Goal: Task Accomplishment & Management: Manage account settings

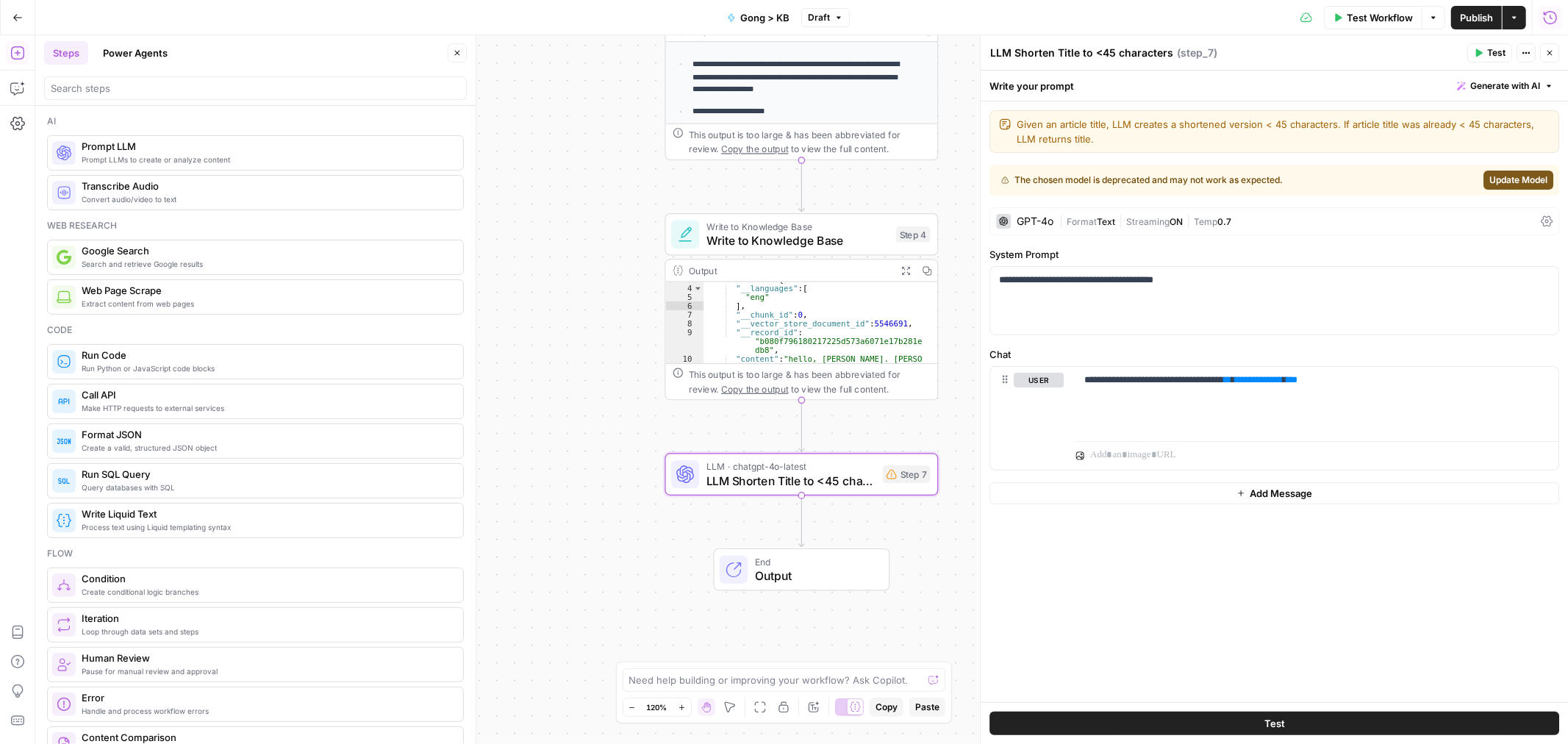
scroll to position [20, 0]
click at [754, 17] on span "Gong > KB" at bounding box center [764, 17] width 49 height 15
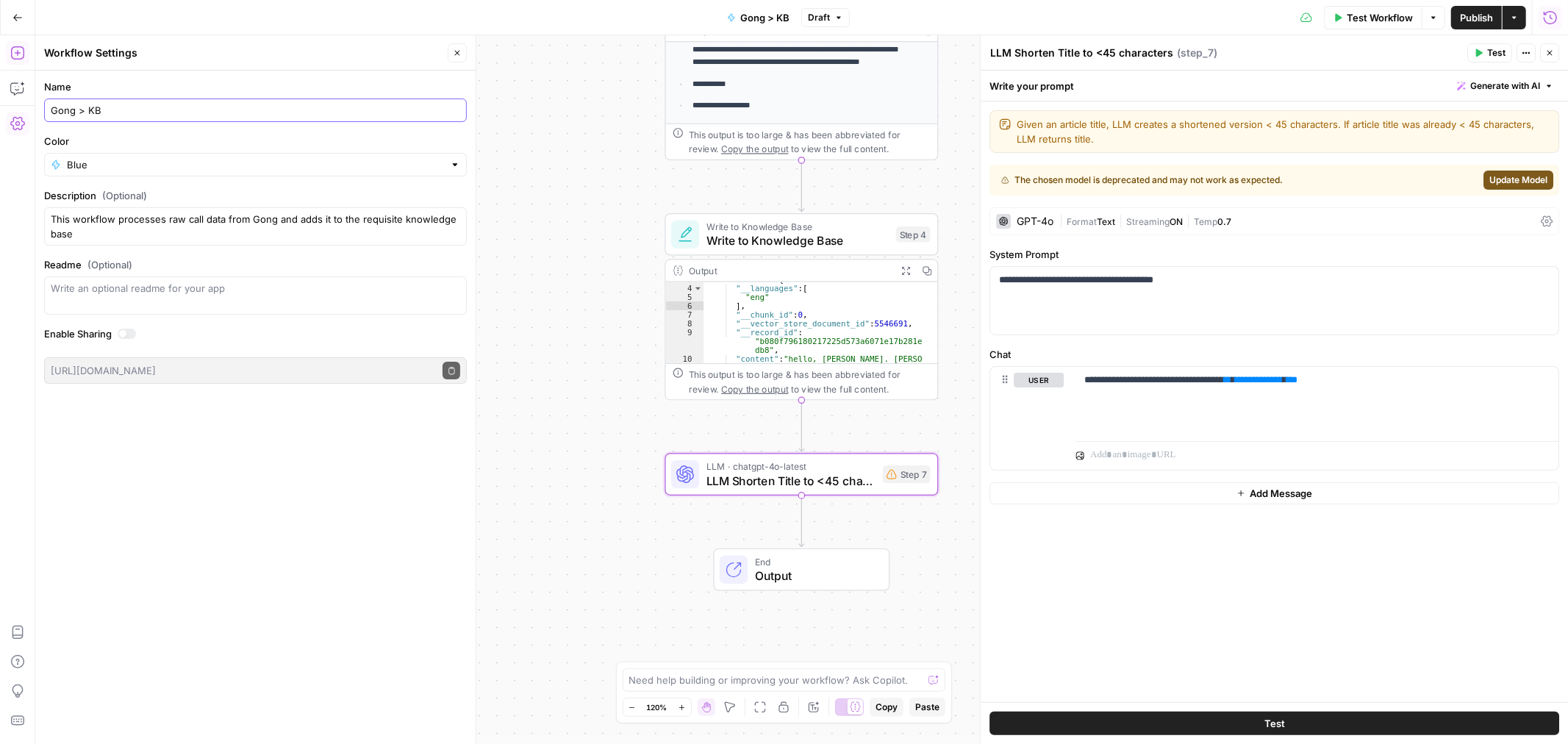
click at [104, 118] on input "Gong > KB" at bounding box center [255, 110] width 410 height 15
click at [60, 114] on input "Gong > KB" at bounding box center [255, 110] width 410 height 15
click at [219, 121] on div "Fathom > KB" at bounding box center [255, 110] width 423 height 23
click at [221, 108] on input "Fathom > KB" at bounding box center [255, 110] width 410 height 15
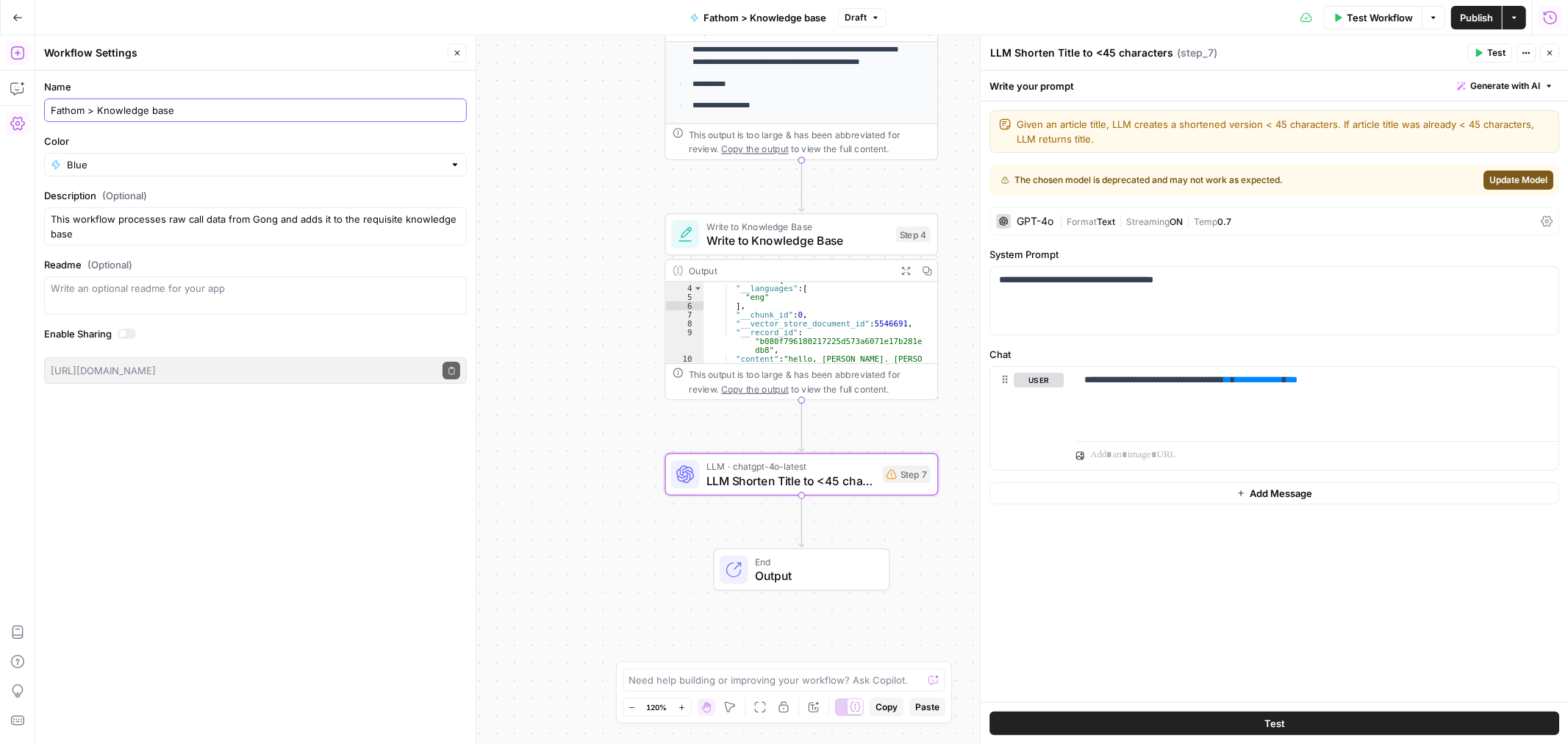
type input "Fathom > Knowledge base"
click at [577, 140] on div "**********" at bounding box center [801, 390] width 1532 height 708
click at [1467, 23] on span "Publish" at bounding box center [1476, 17] width 33 height 15
click at [1524, 46] on button "Actions" at bounding box center [1526, 52] width 19 height 19
click at [1484, 110] on button "Delete Step" at bounding box center [1477, 118] width 104 height 21
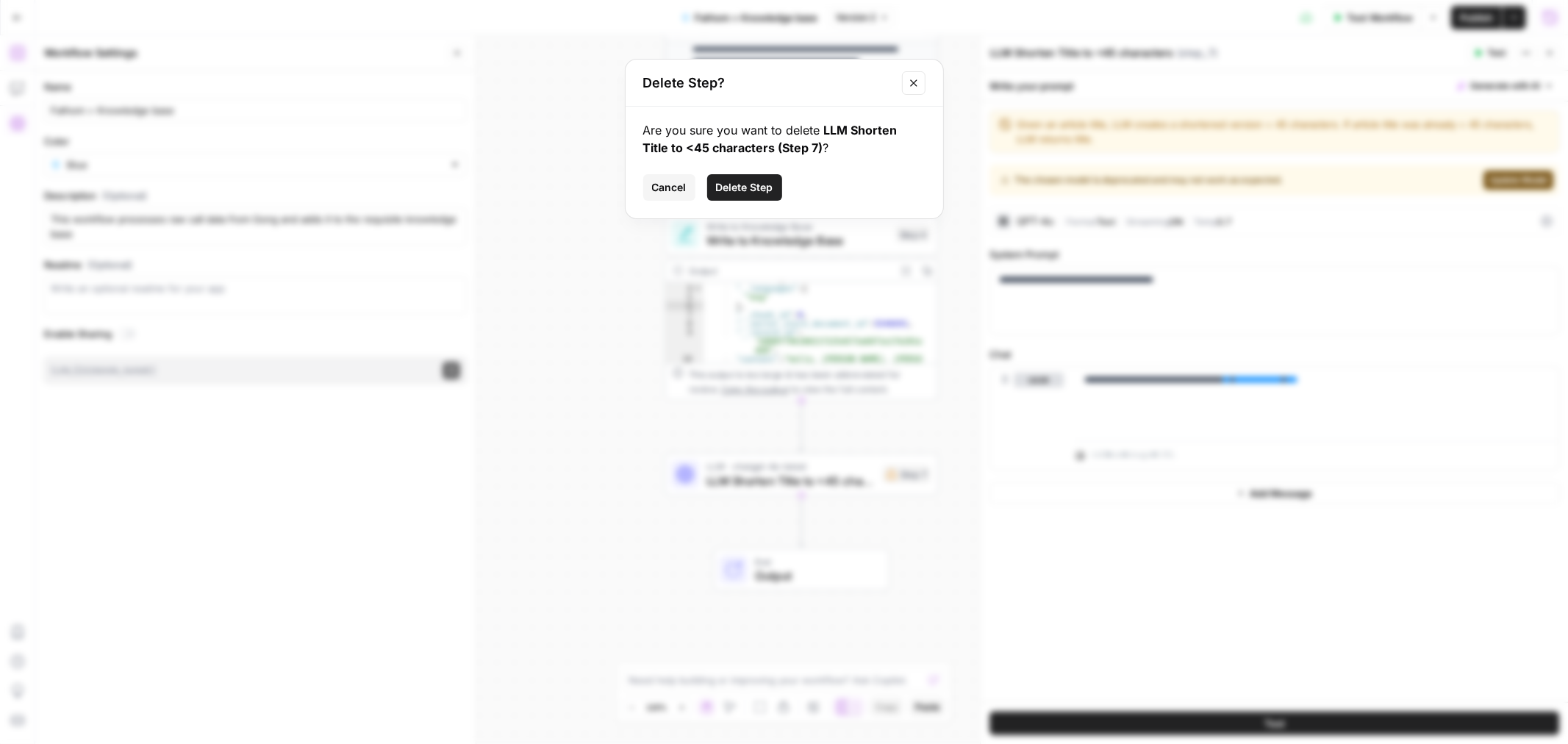
click at [750, 187] on span "Delete Step" at bounding box center [744, 188] width 57 height 15
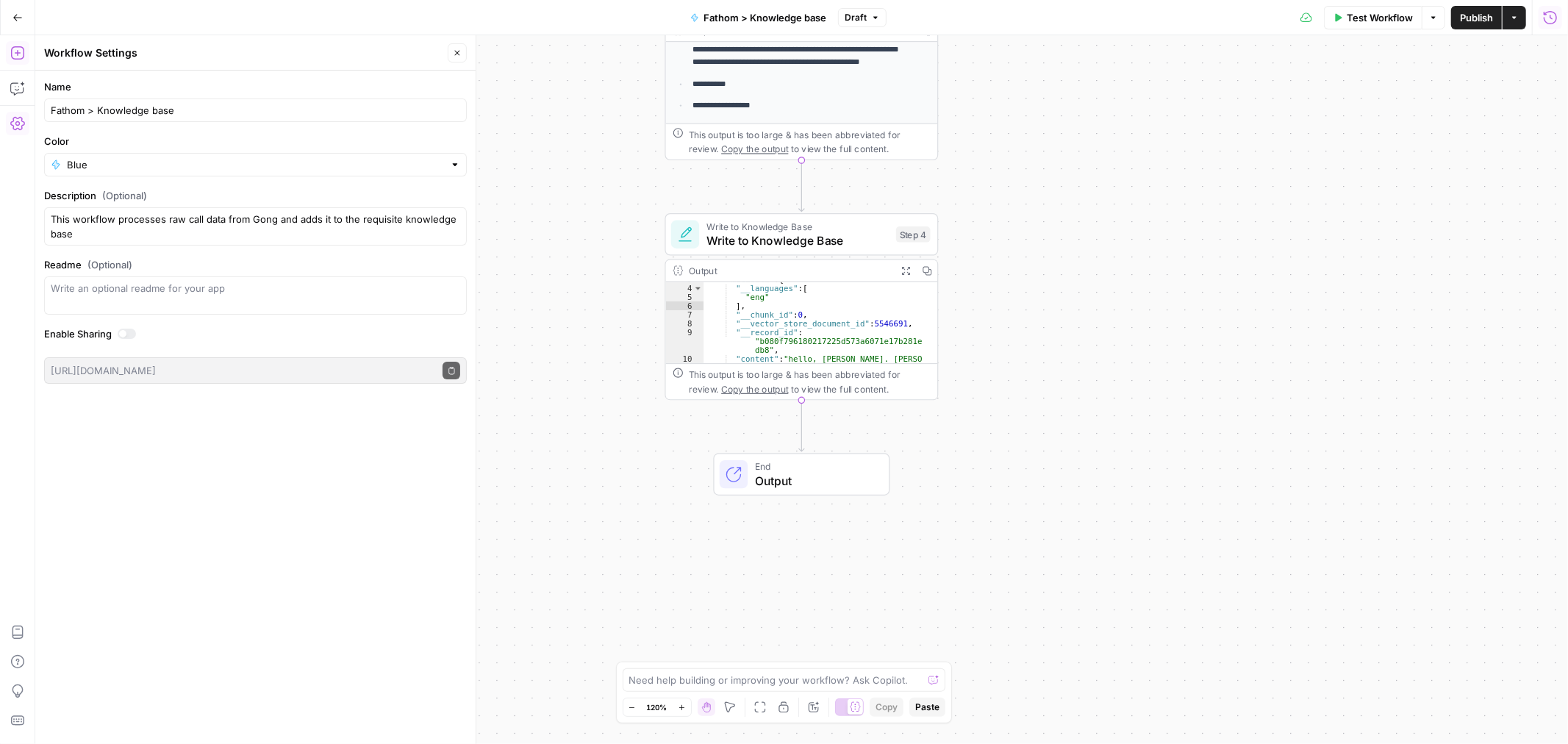
click at [1470, 19] on span "Publish" at bounding box center [1476, 17] width 33 height 15
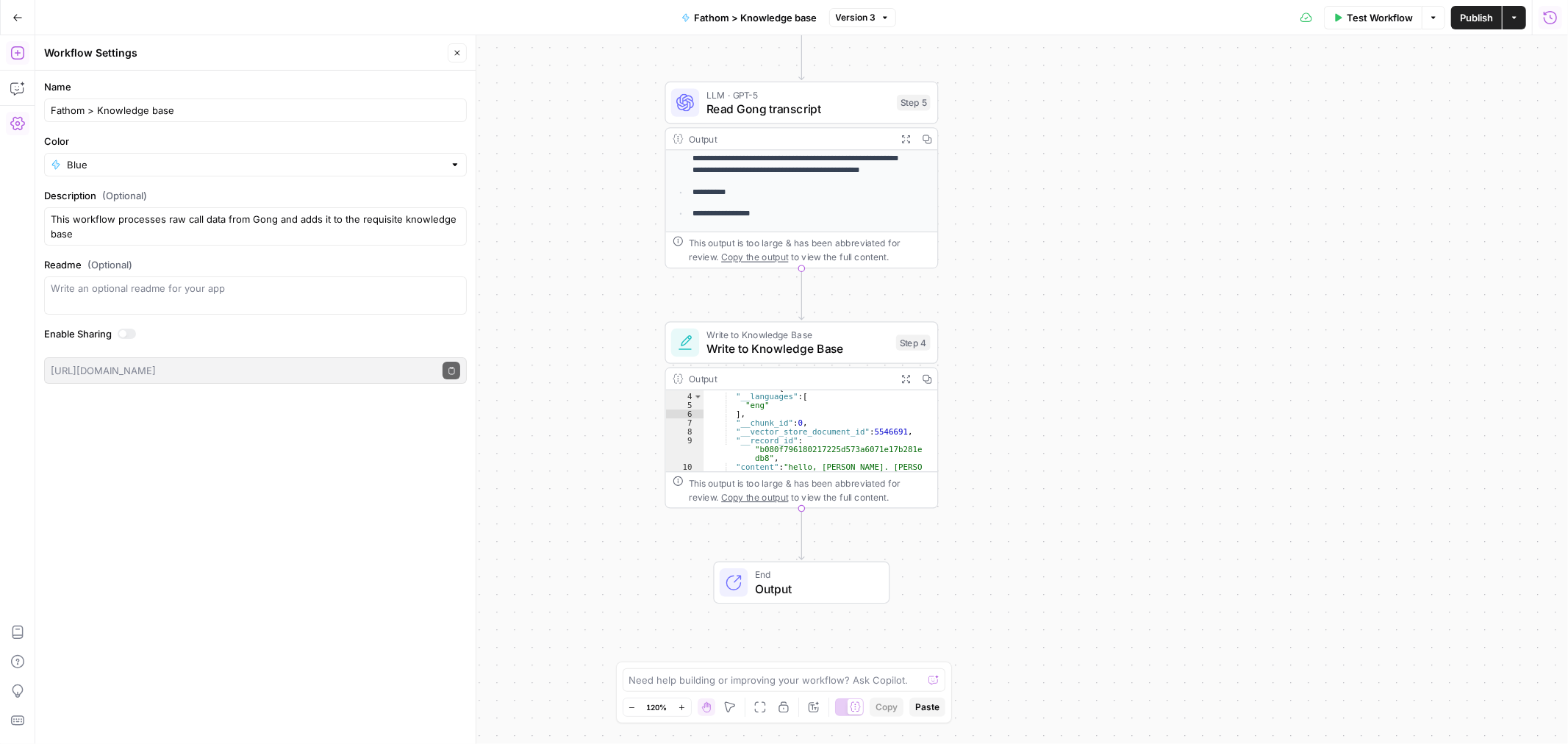
click at [776, 150] on div "Output Expand Output Copy" at bounding box center [801, 138] width 272 height 22
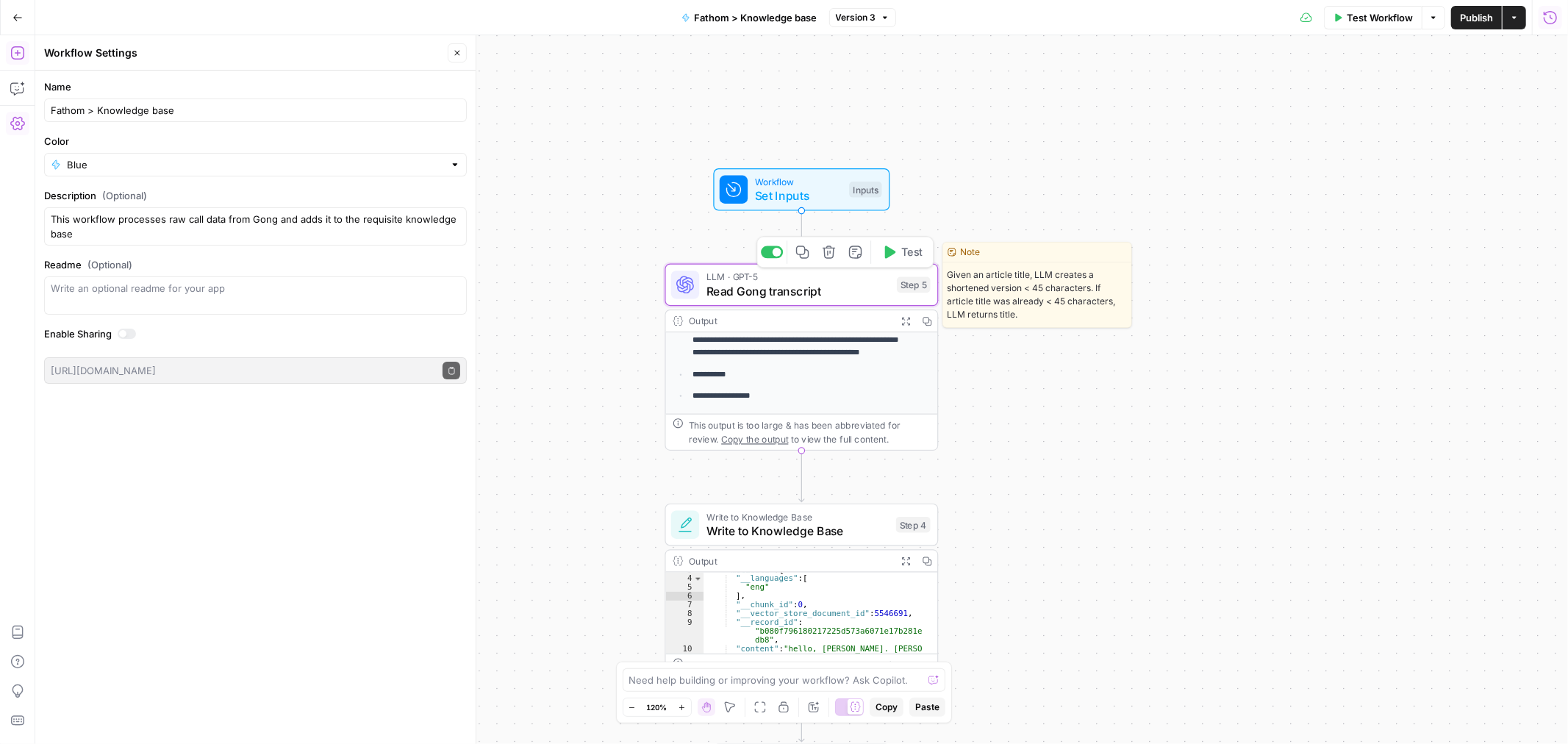
click at [822, 285] on span "Read Gong transcript" at bounding box center [798, 290] width 184 height 17
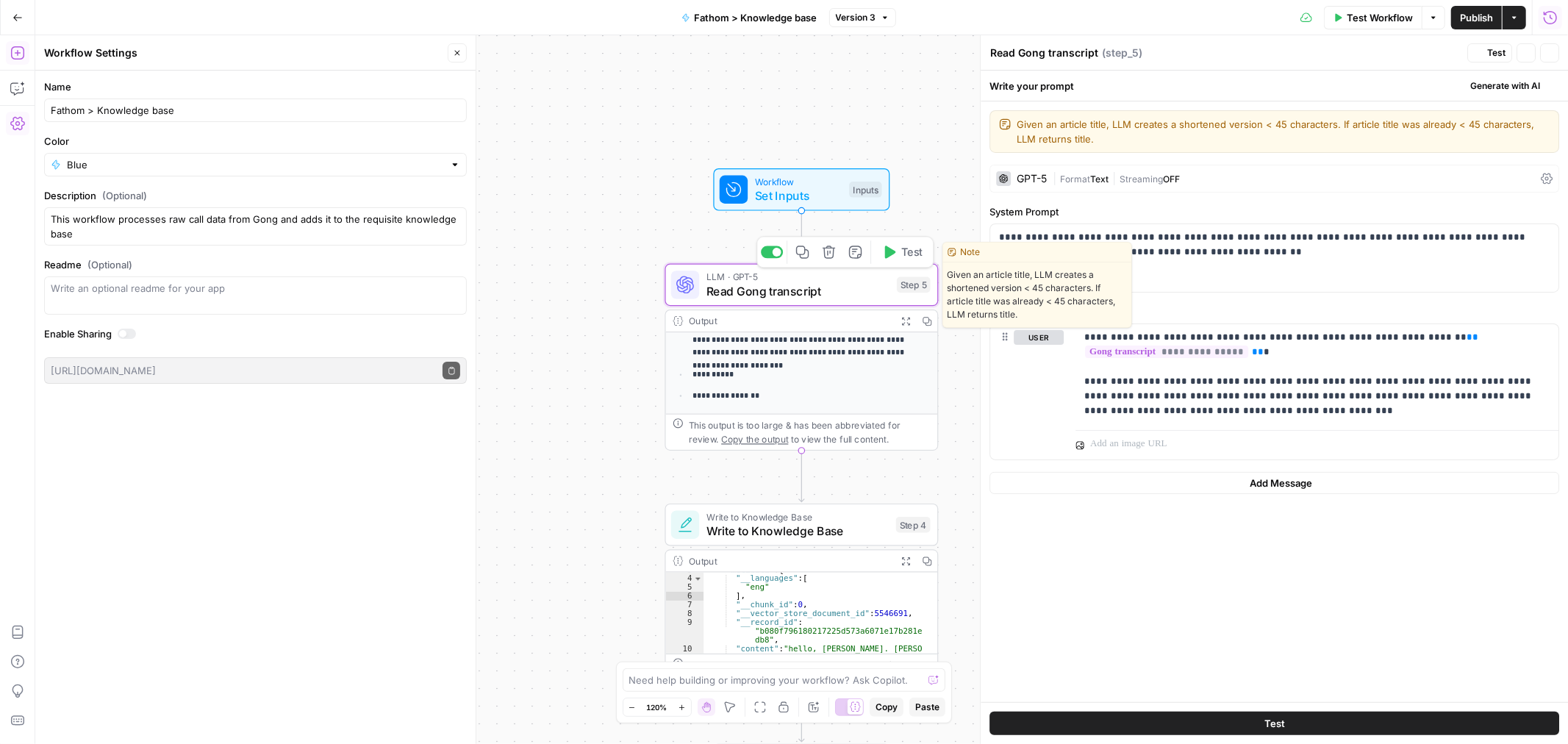
click at [814, 188] on span "Set Inputs" at bounding box center [799, 195] width 88 height 17
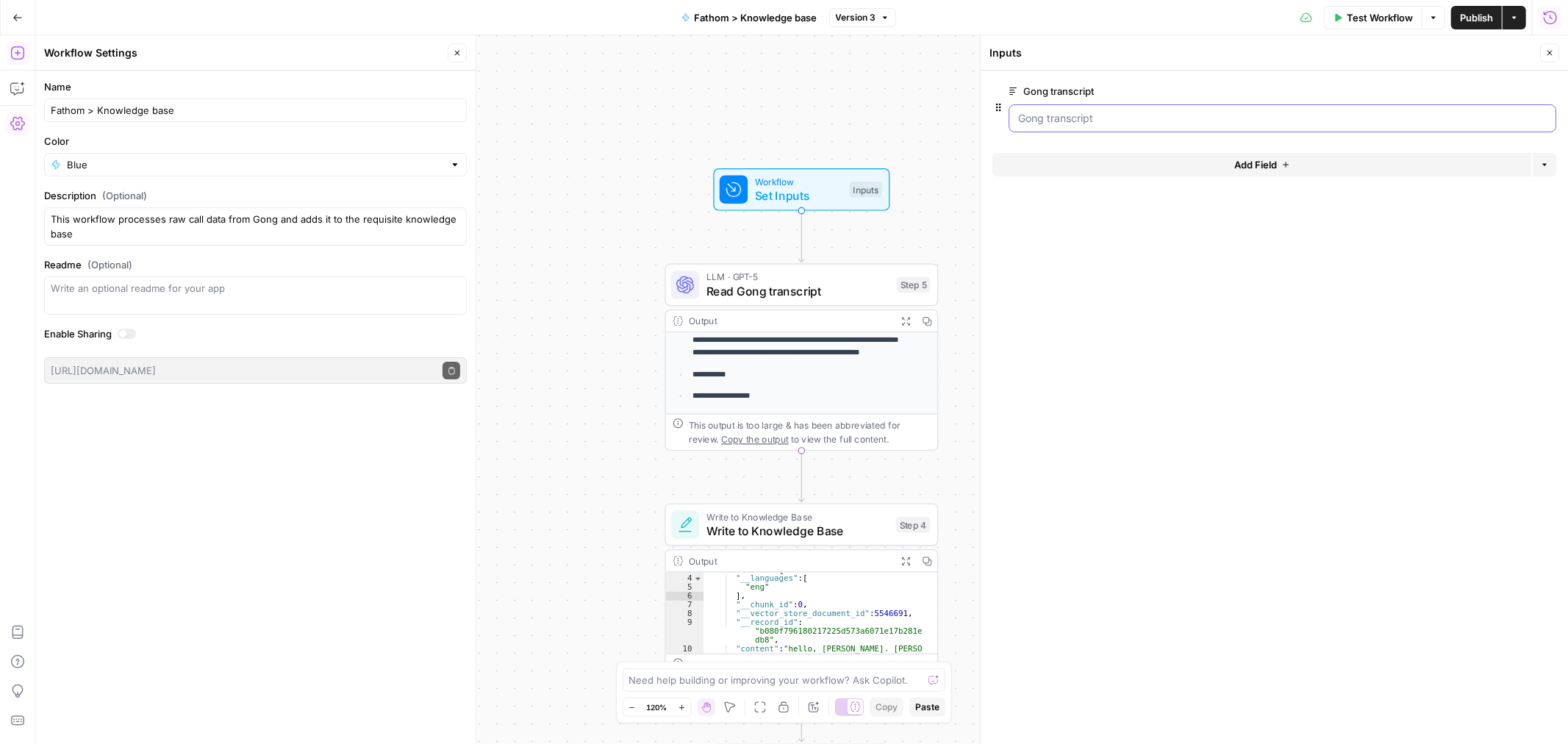
drag, startPoint x: 1052, startPoint y: 115, endPoint x: 942, endPoint y: 97, distance: 111.5
click at [942, 97] on body "**********" at bounding box center [784, 372] width 1568 height 744
click at [1096, 134] on div at bounding box center [1274, 137] width 564 height 9
click at [1031, 118] on transcript "Gong transcript" at bounding box center [1282, 118] width 528 height 15
click at [1041, 112] on transcript "Gong transcript" at bounding box center [1282, 118] width 528 height 15
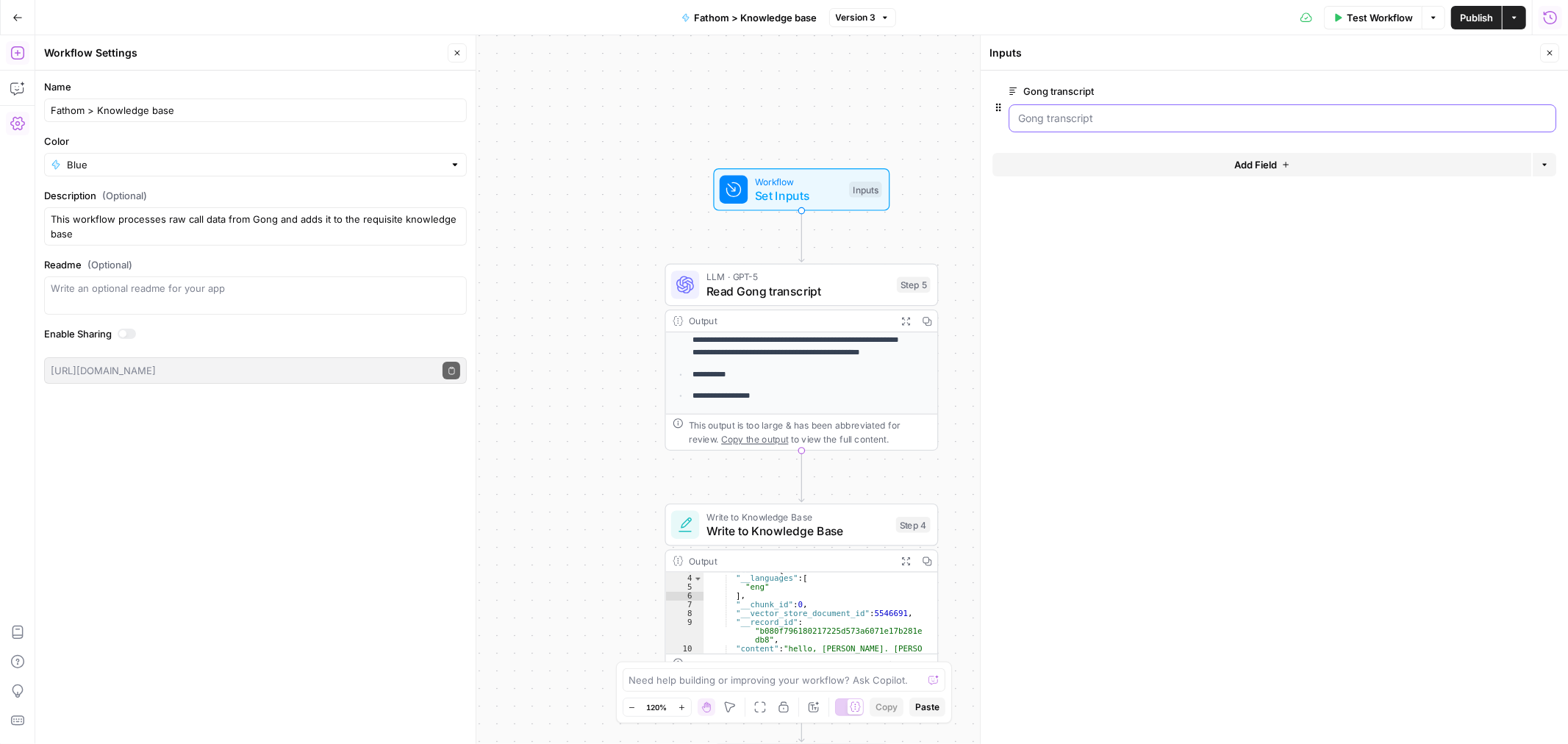
click at [1041, 112] on transcript "Gong transcript" at bounding box center [1282, 118] width 528 height 15
click at [1495, 96] on span "edit field" at bounding box center [1501, 91] width 32 height 12
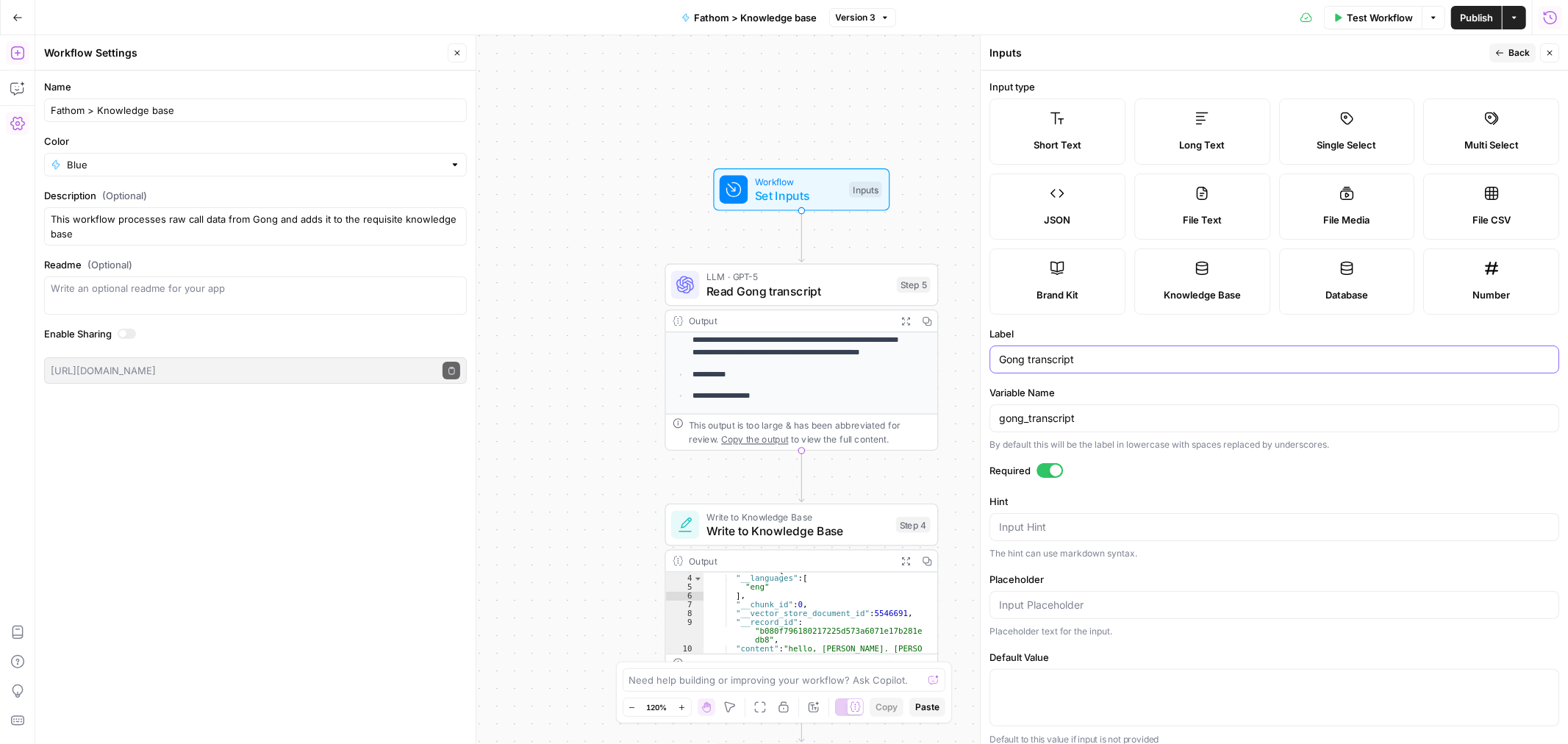
drag, startPoint x: 1032, startPoint y: 355, endPoint x: 921, endPoint y: 349, distance: 111.2
click at [921, 349] on body "**********" at bounding box center [784, 372] width 1568 height 744
type input "Transcript"
drag, startPoint x: 1031, startPoint y: 421, endPoint x: 957, endPoint y: 406, distance: 75.5
click at [957, 406] on body "**********" at bounding box center [784, 372] width 1568 height 744
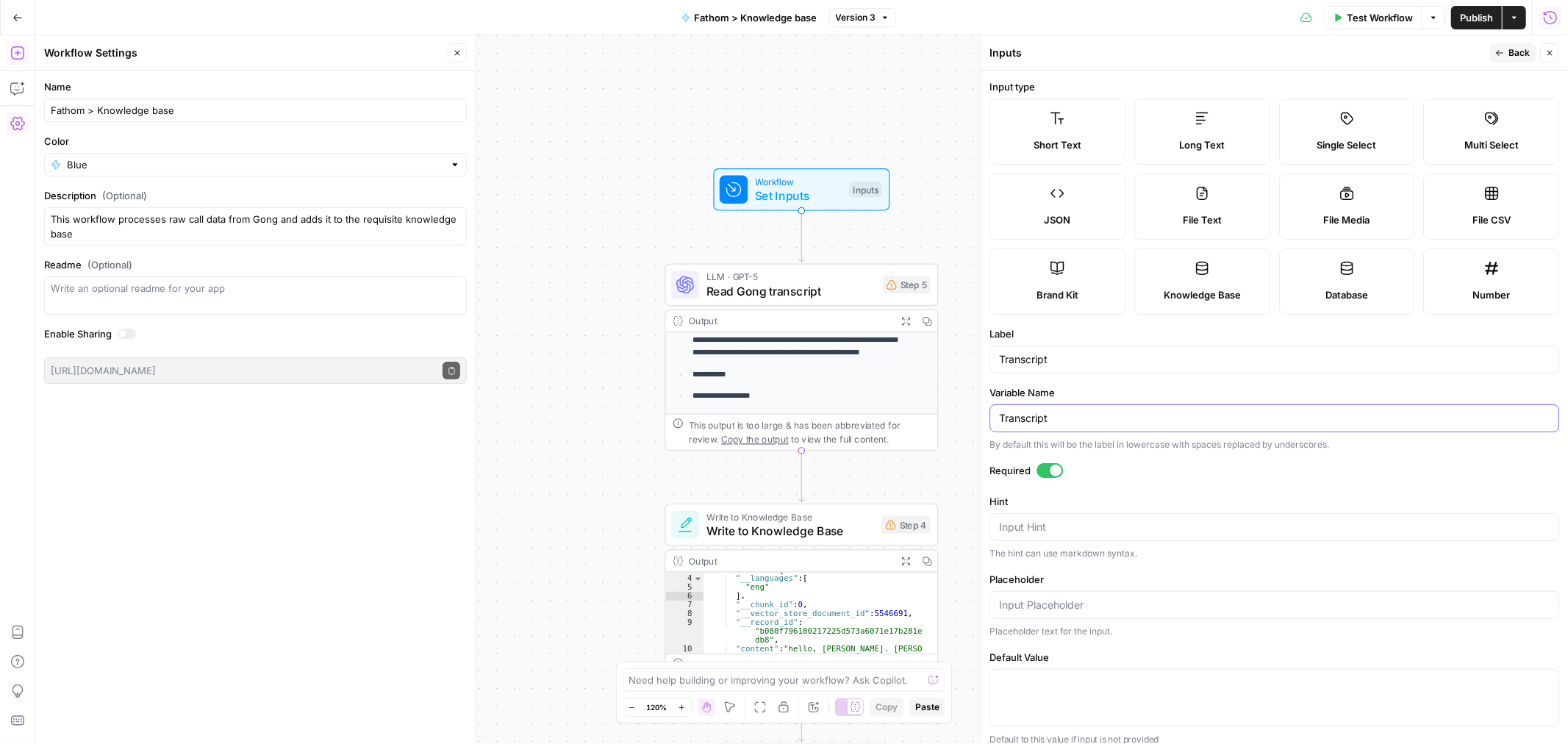
type input "Transcript"
click at [1154, 343] on div "Label Transcript" at bounding box center [1274, 349] width 570 height 47
click at [1479, 6] on button "Publish" at bounding box center [1476, 17] width 51 height 23
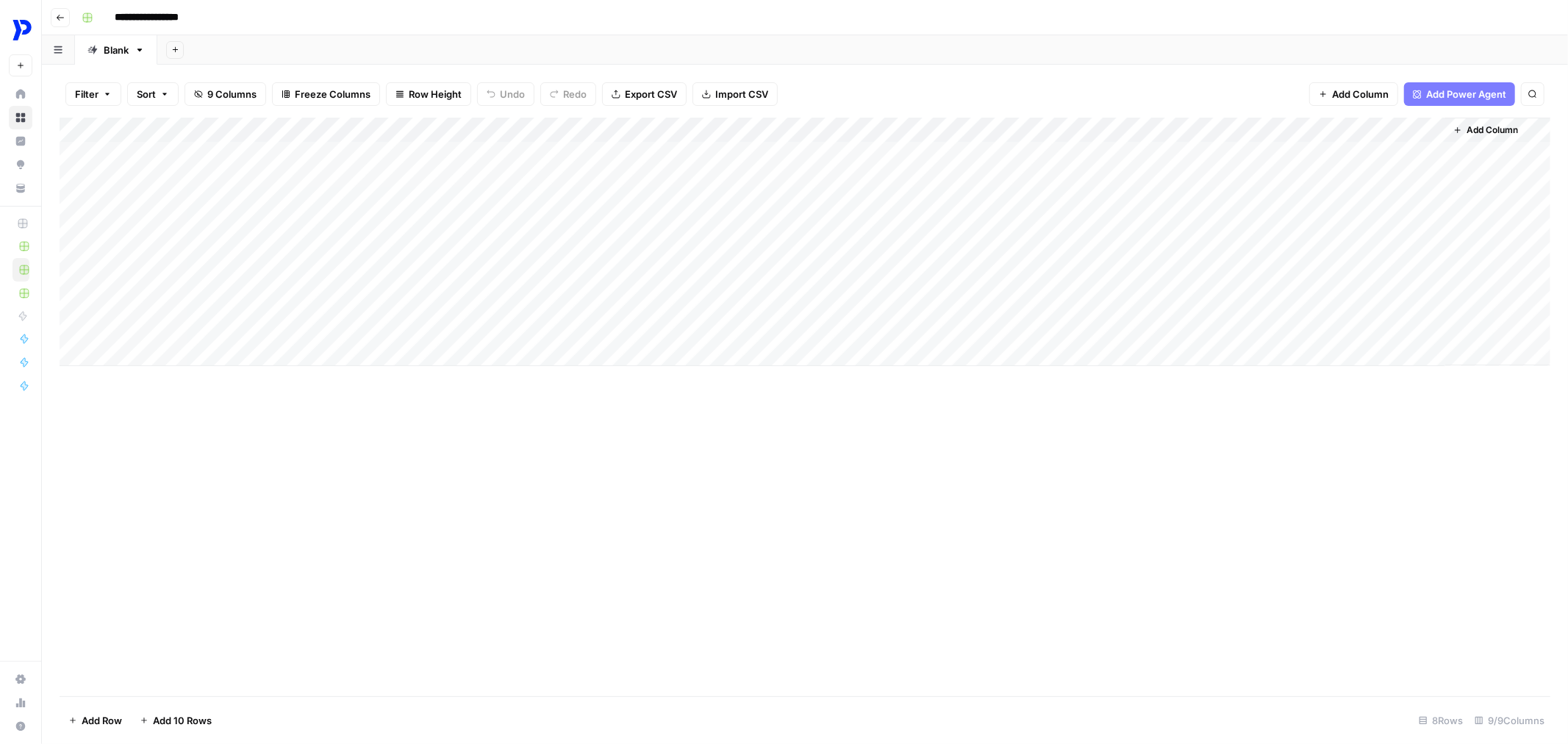
click at [324, 47] on div "Add Sheet" at bounding box center [863, 50] width 1411 height 30
click at [301, 170] on div "Add Column" at bounding box center [805, 242] width 1491 height 248
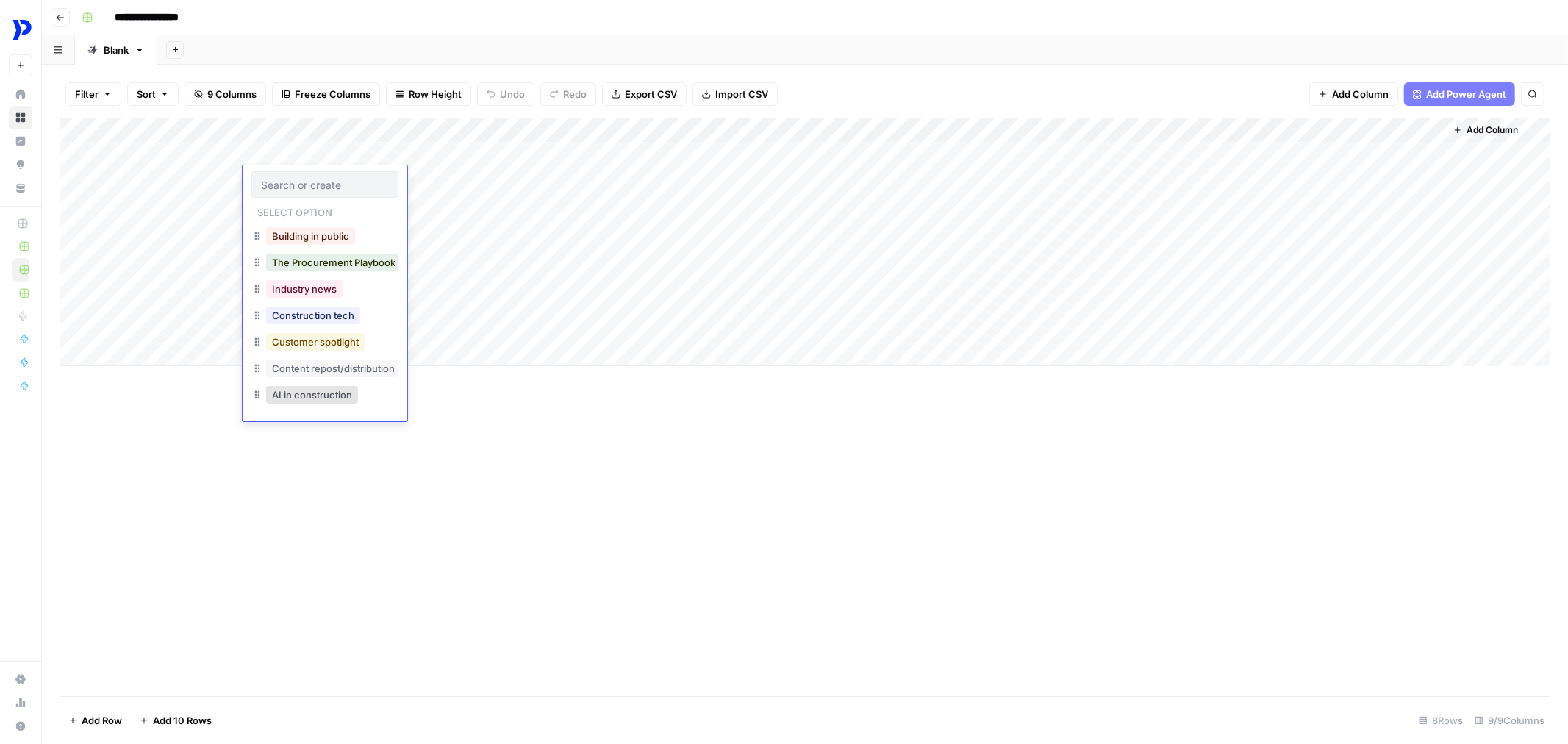
scroll to position [9, 0]
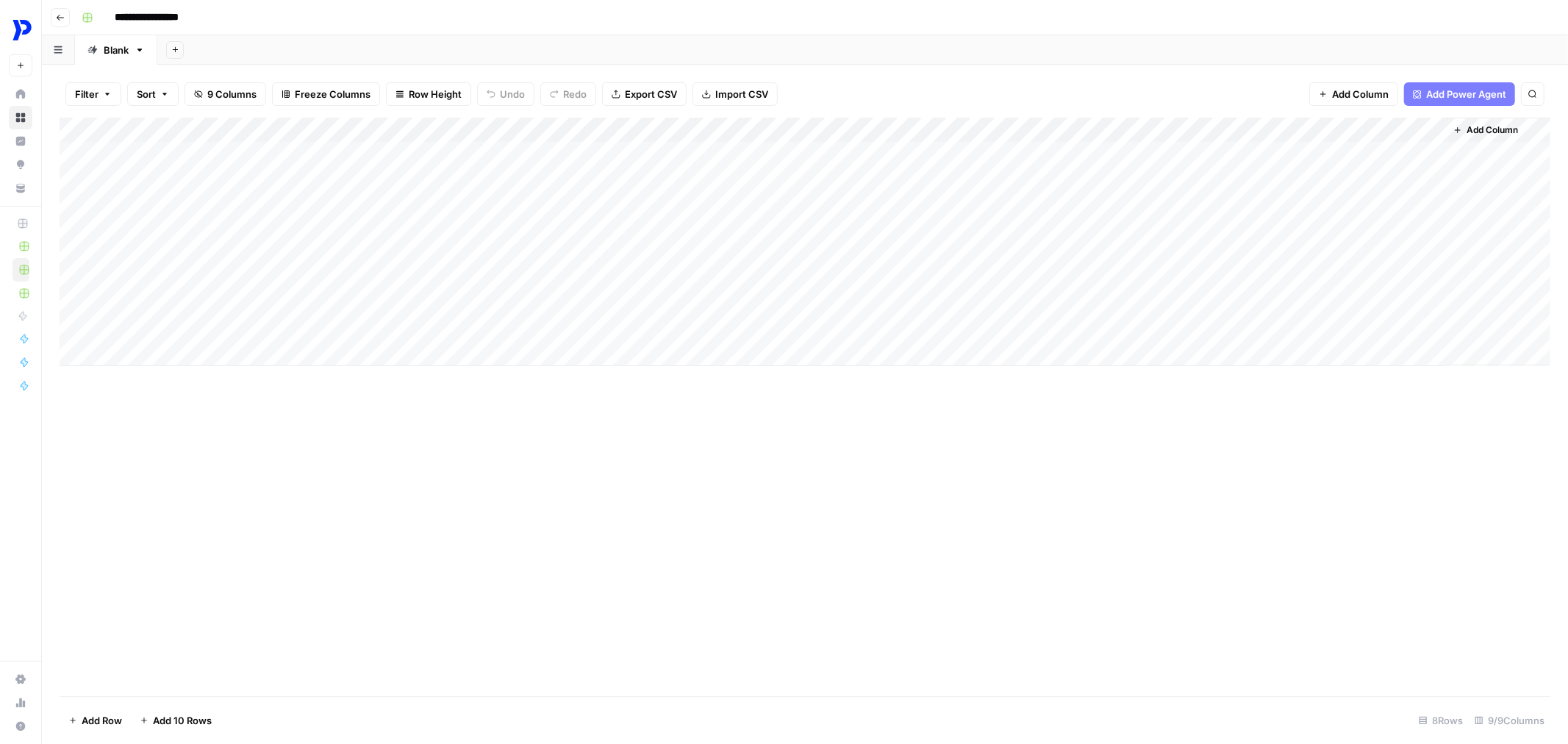
click at [940, 63] on div "Add Sheet" at bounding box center [863, 50] width 1411 height 30
click at [334, 158] on div "Add Column" at bounding box center [805, 242] width 1491 height 248
click at [340, 187] on div "Add Column" at bounding box center [805, 242] width 1491 height 248
click at [570, 508] on div "Add Column" at bounding box center [805, 406] width 1491 height 578
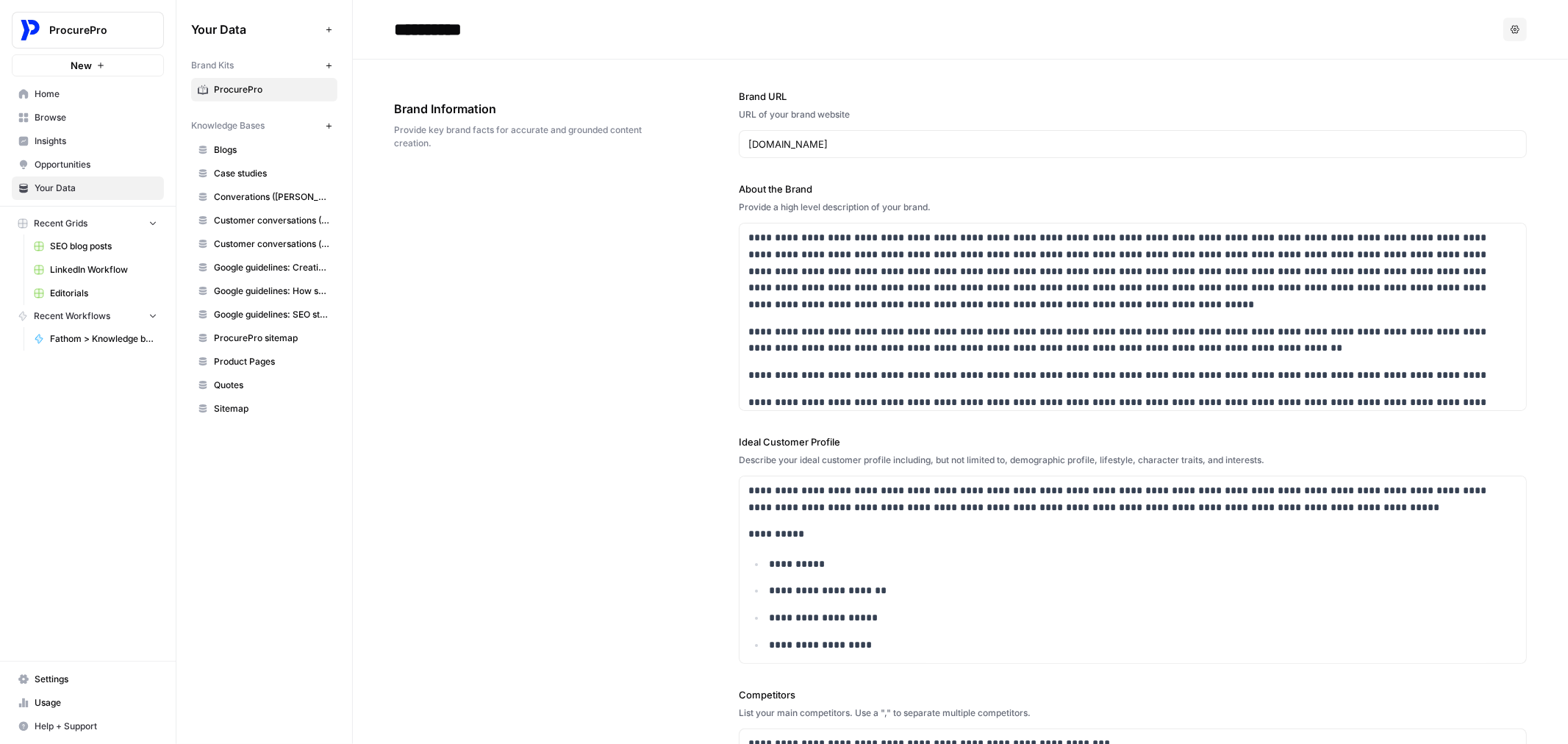
scroll to position [79, 0]
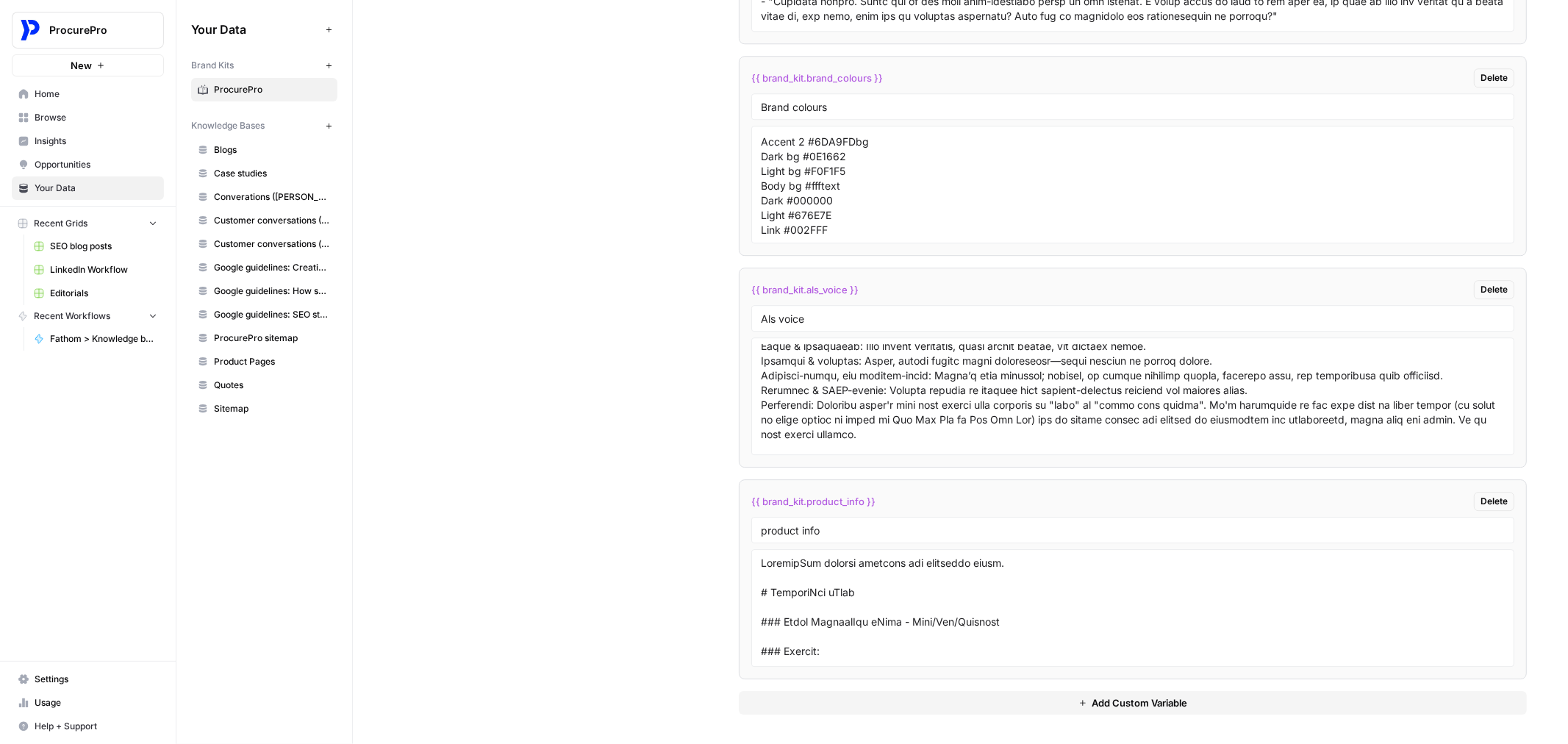
click at [84, 246] on span "SEO blog posts" at bounding box center [103, 246] width 108 height 13
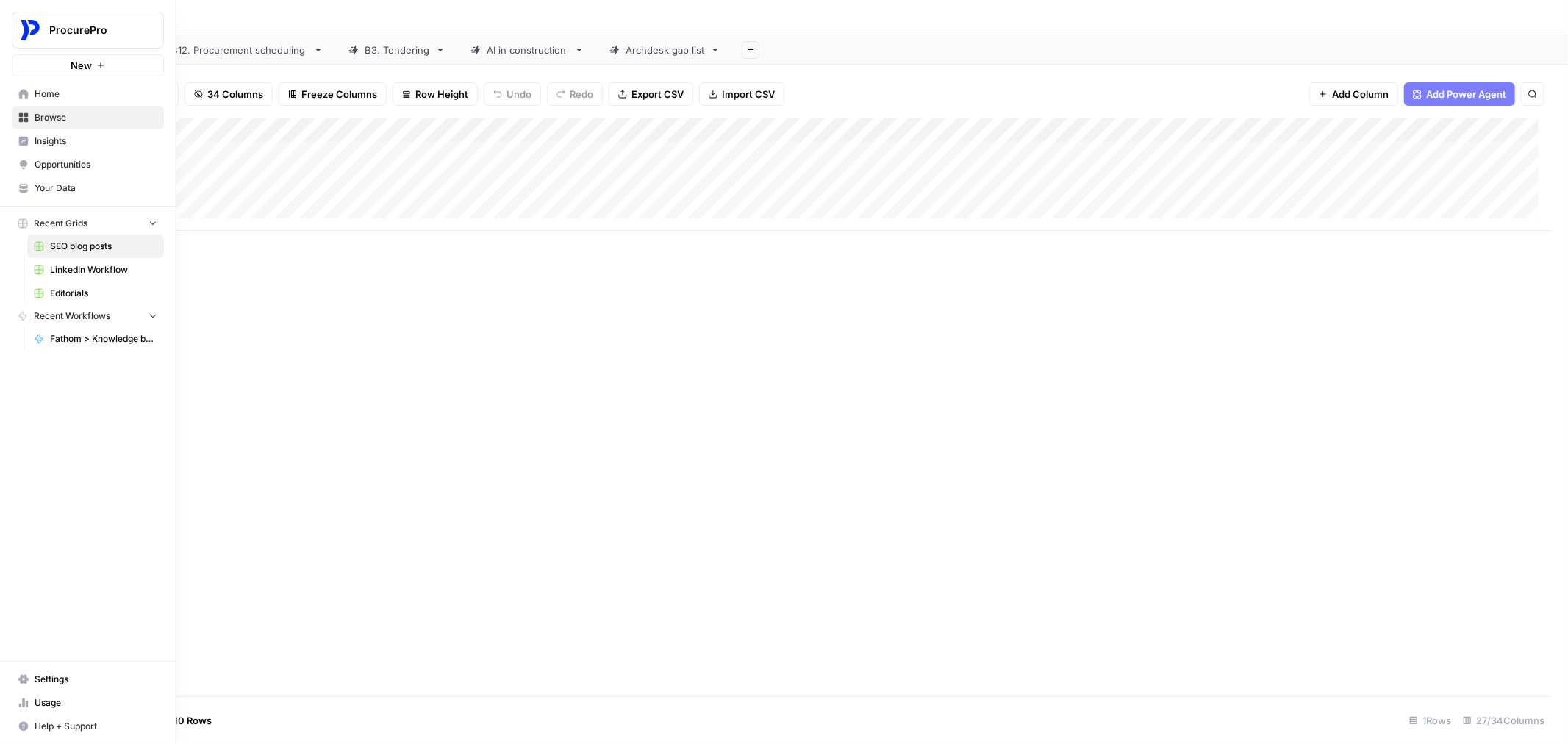
click at [41, 134] on span "Insights" at bounding box center [96, 141] width 123 height 13
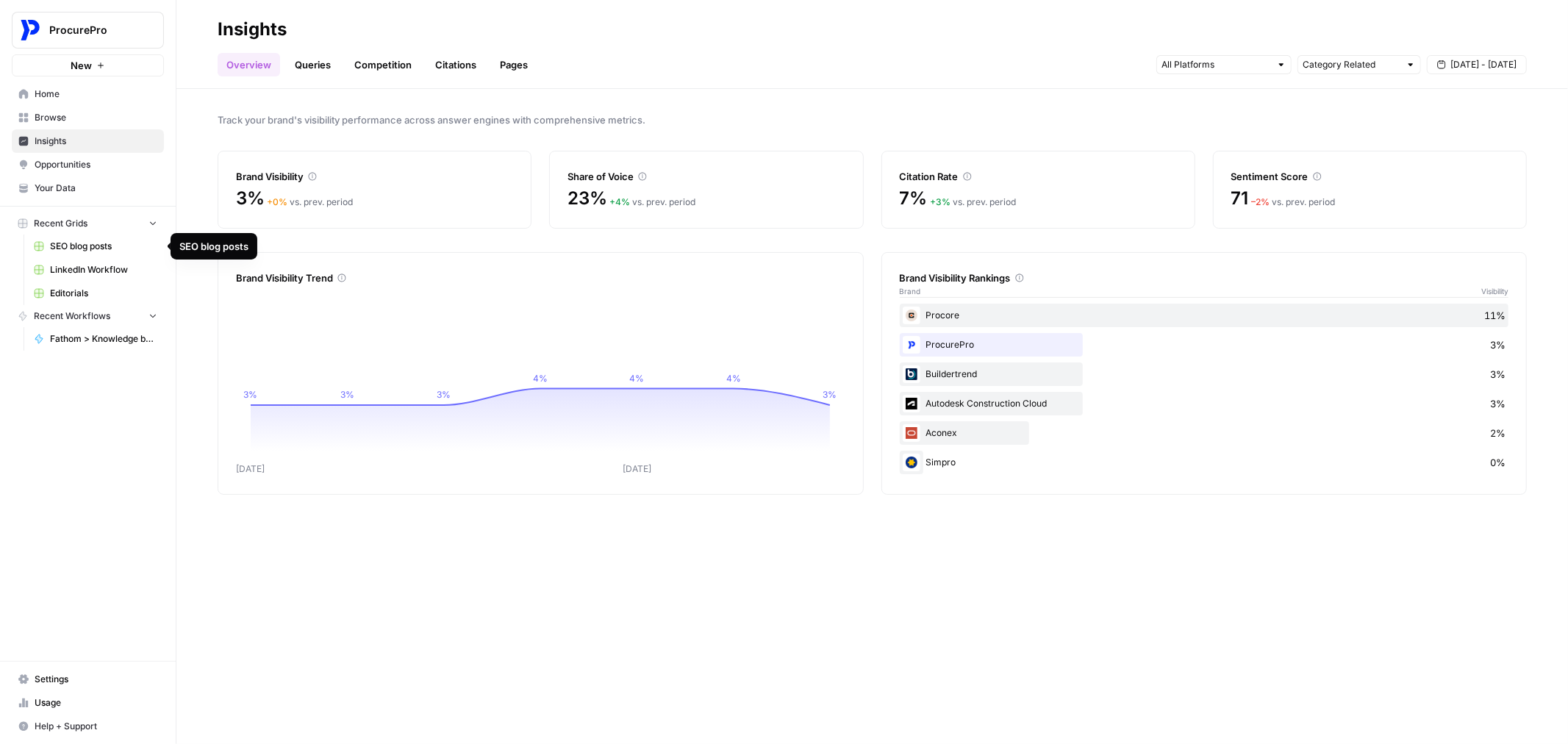
click at [70, 243] on span "SEO blog posts" at bounding box center [103, 246] width 108 height 13
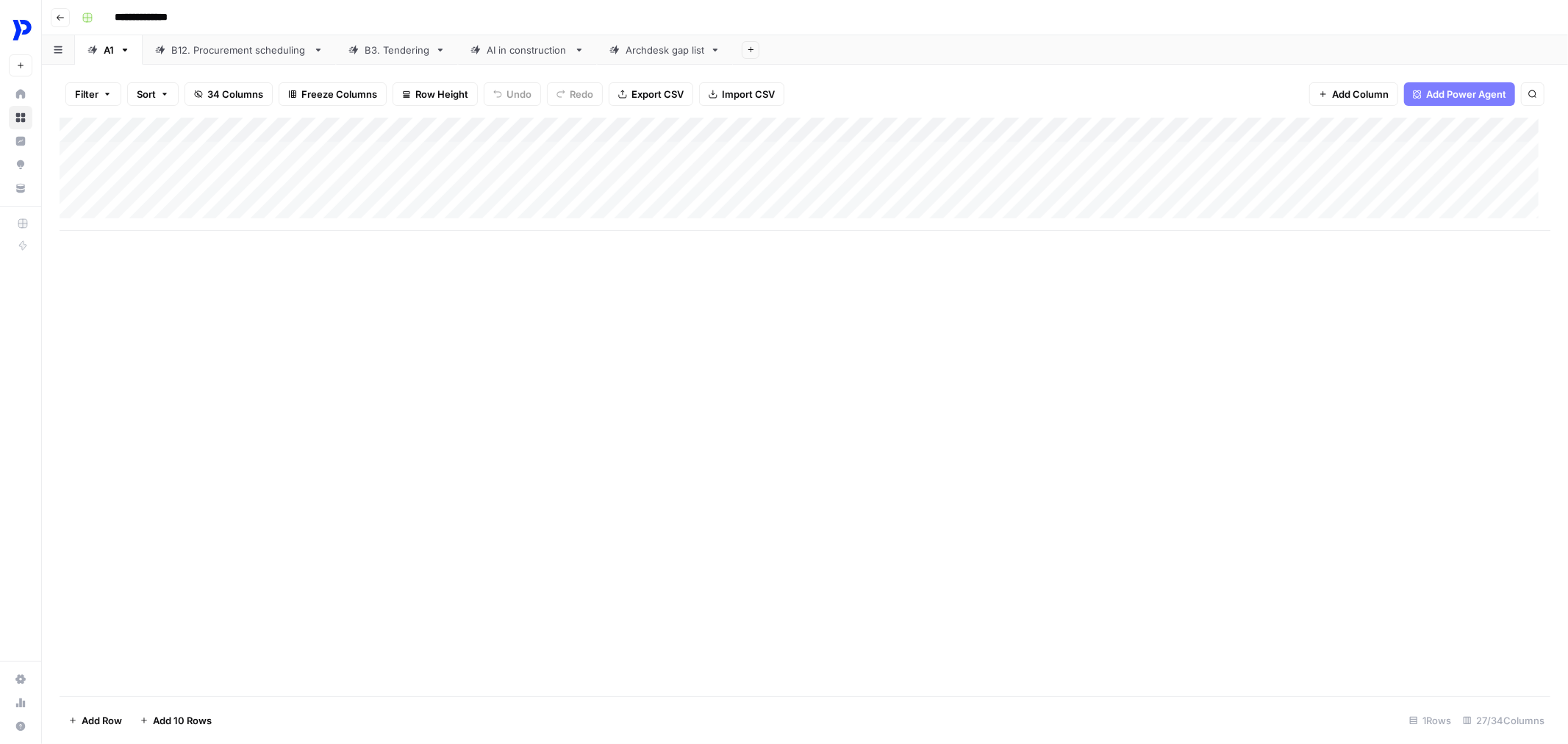
click at [247, 47] on div "B12. Procurement scheduling" at bounding box center [239, 50] width 136 height 15
click at [380, 25] on div "**********" at bounding box center [814, 17] width 1478 height 23
click at [392, 49] on div "B3. Tendering" at bounding box center [397, 50] width 65 height 15
click at [509, 55] on div "AI in construction" at bounding box center [527, 50] width 82 height 15
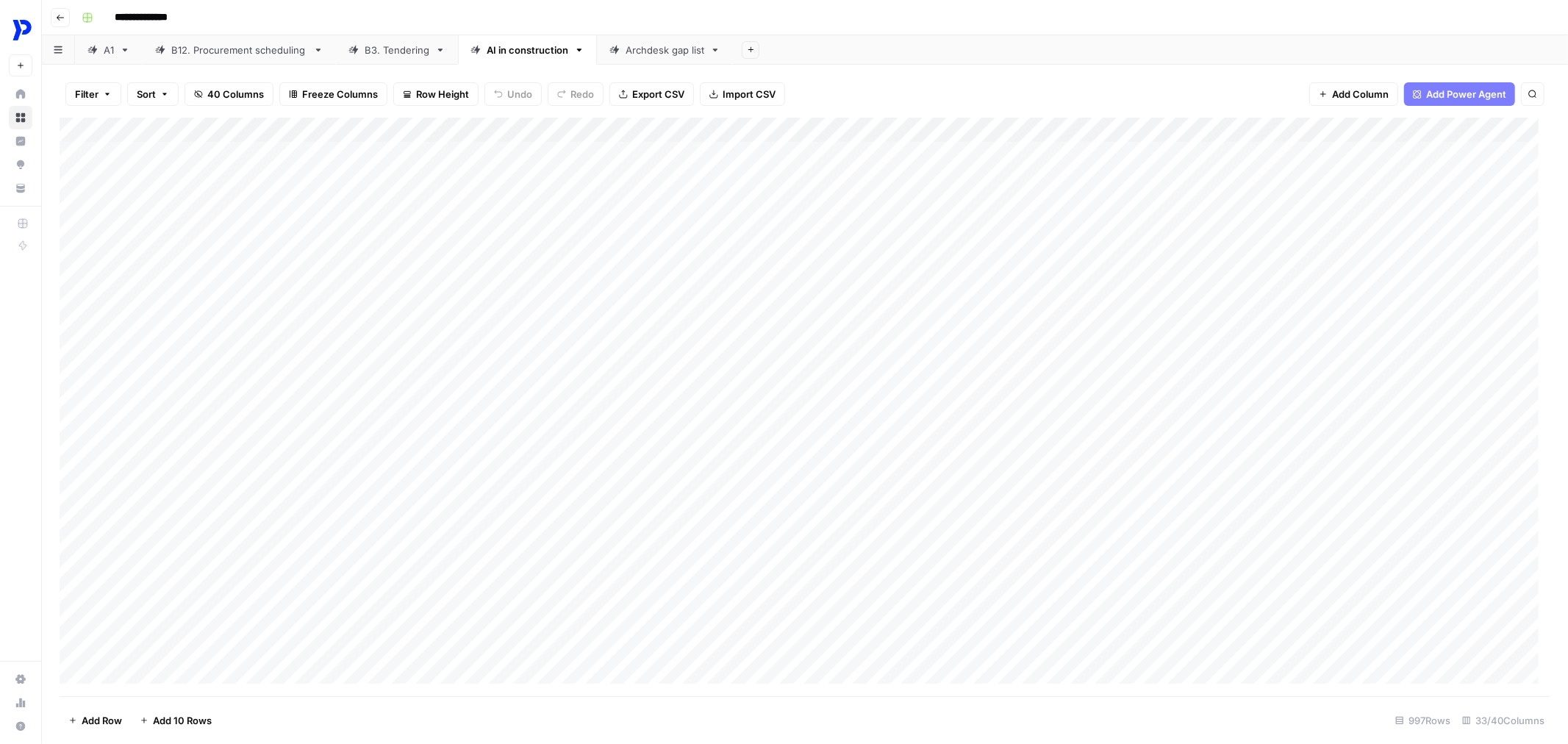
click at [24, 672] on link "Settings" at bounding box center [21, 679] width 23 height 23
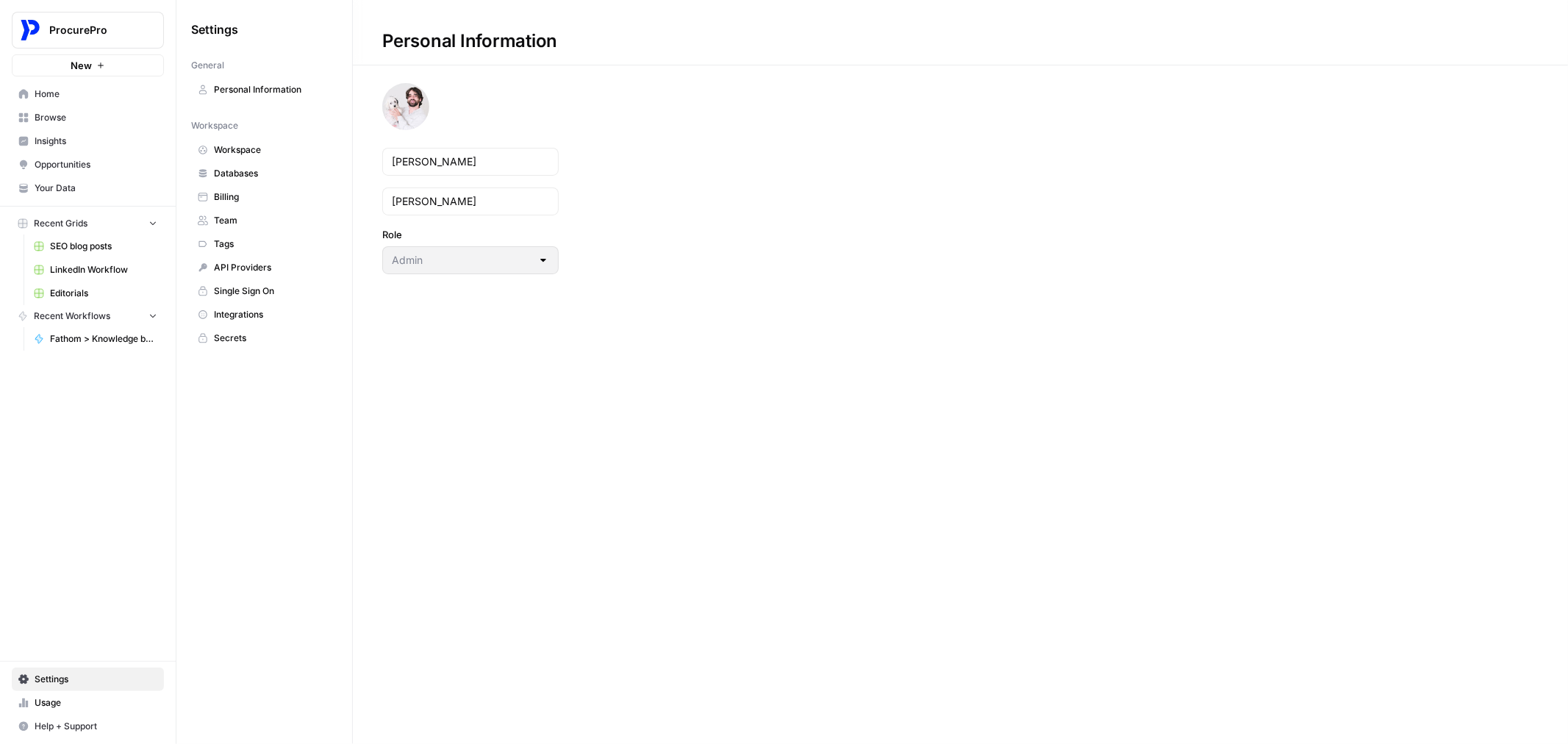
click at [276, 194] on span "Billing" at bounding box center [272, 197] width 117 height 13
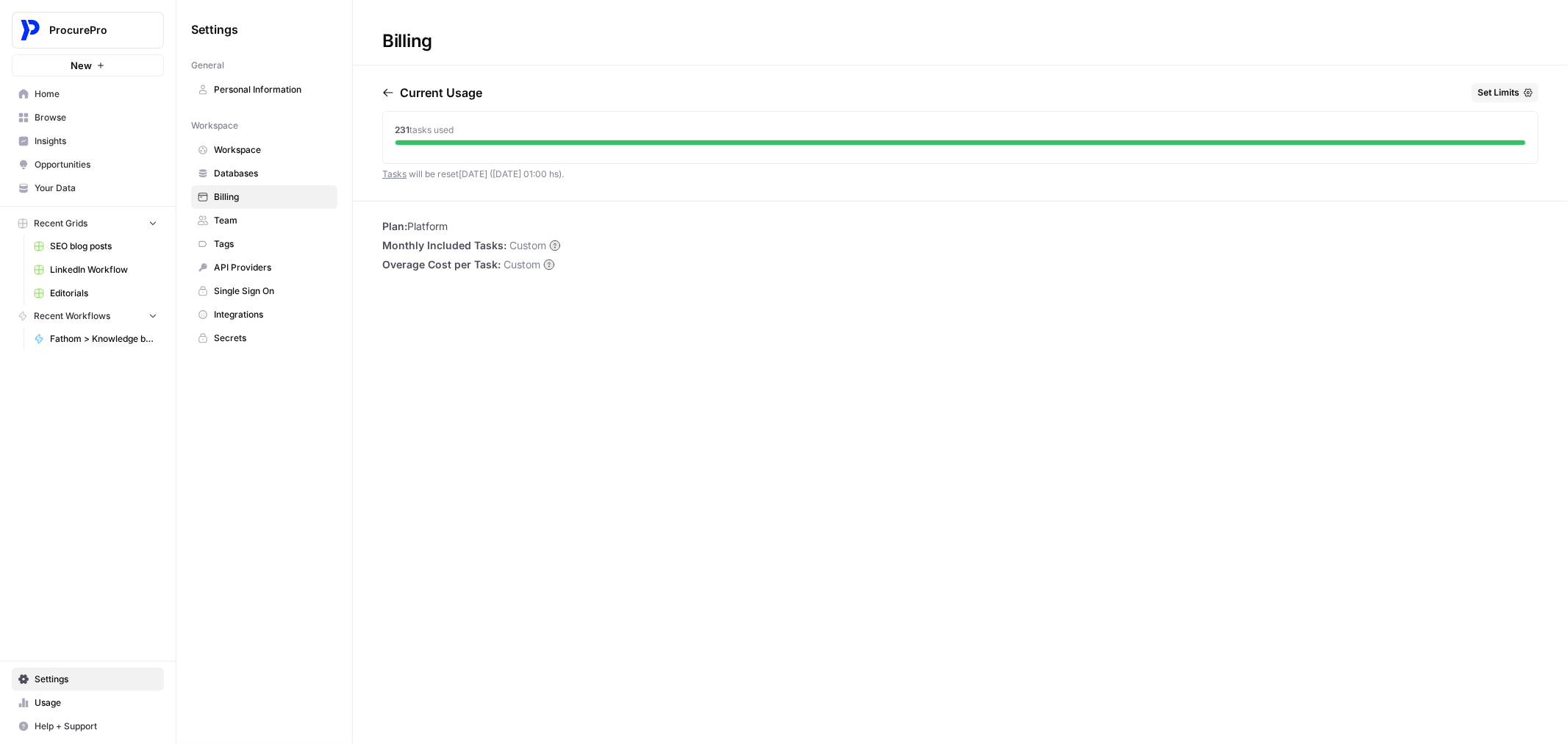
click at [553, 244] on circle at bounding box center [555, 245] width 10 height 10
click at [268, 250] on span "Tags" at bounding box center [272, 244] width 117 height 13
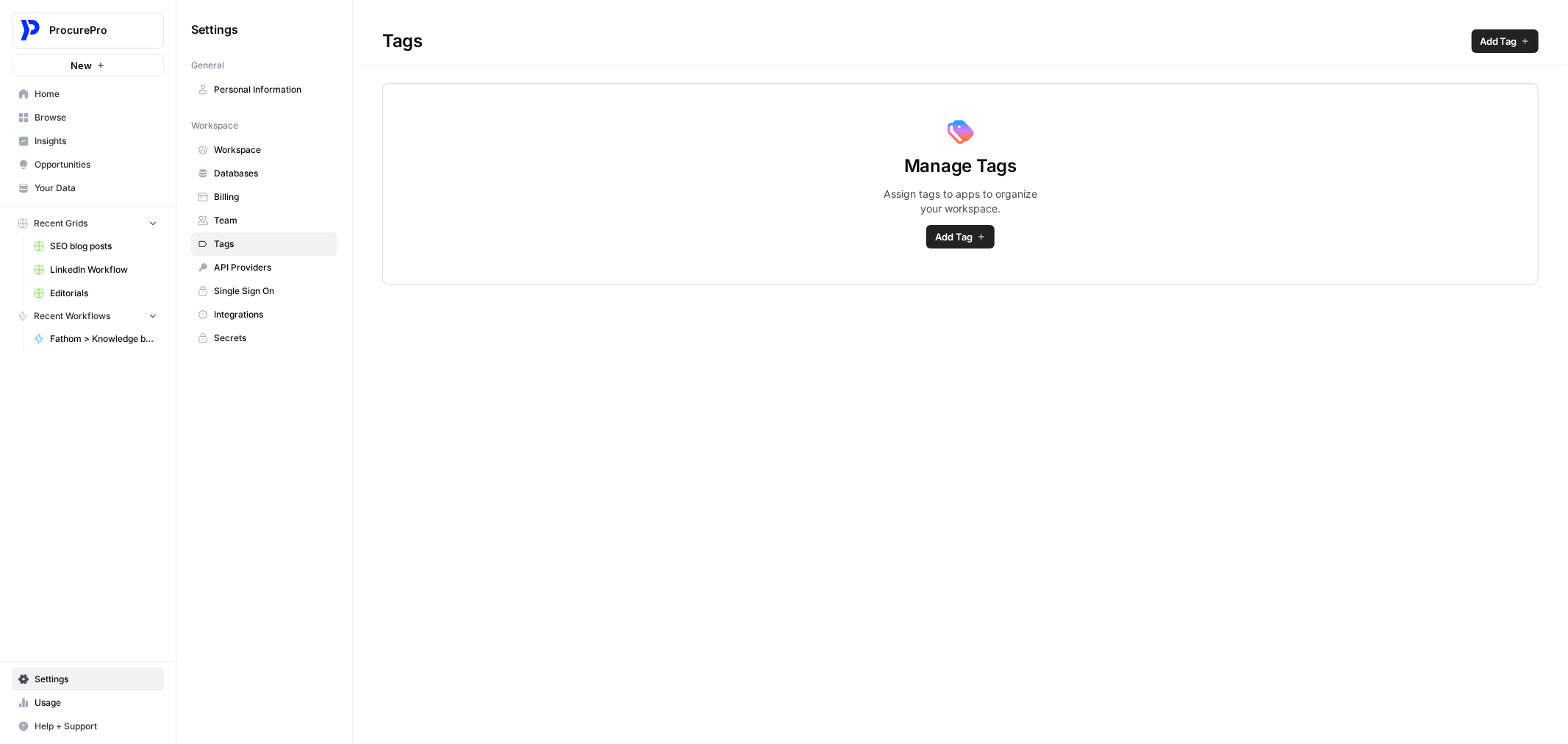
click at [257, 156] on span "Workspace" at bounding box center [272, 150] width 117 height 13
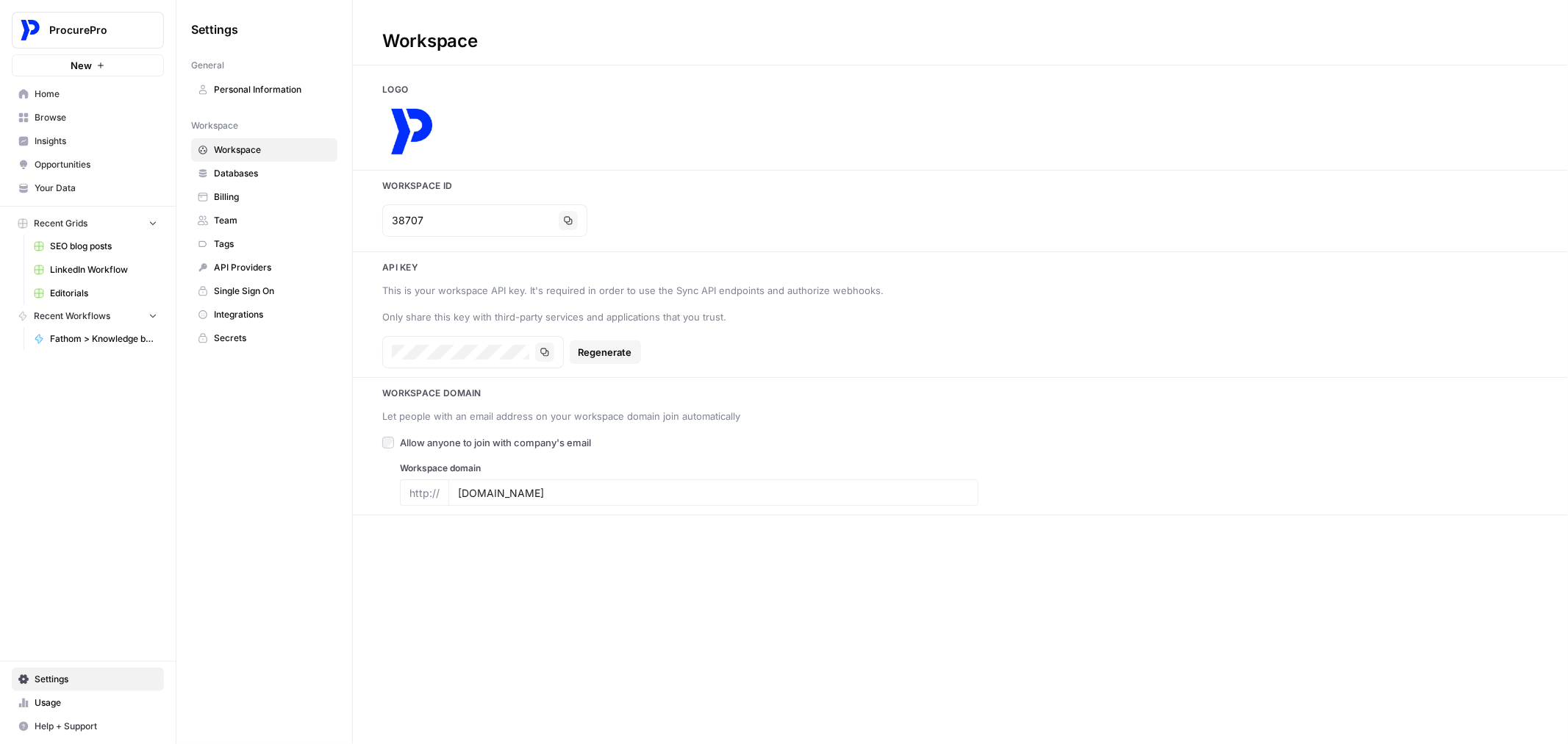
click at [246, 220] on span "Team" at bounding box center [272, 220] width 117 height 13
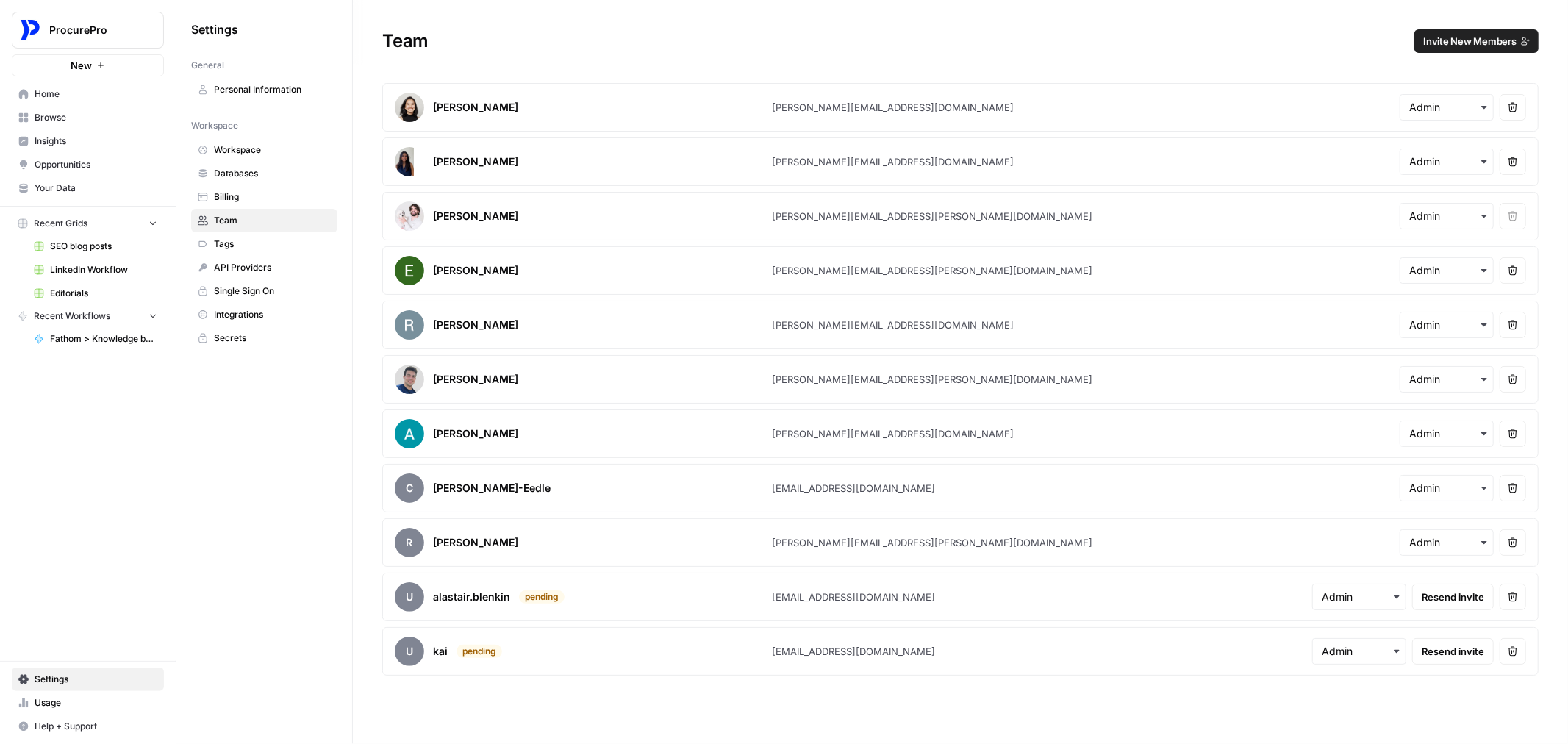
click at [231, 151] on span "Workspace" at bounding box center [272, 150] width 117 height 13
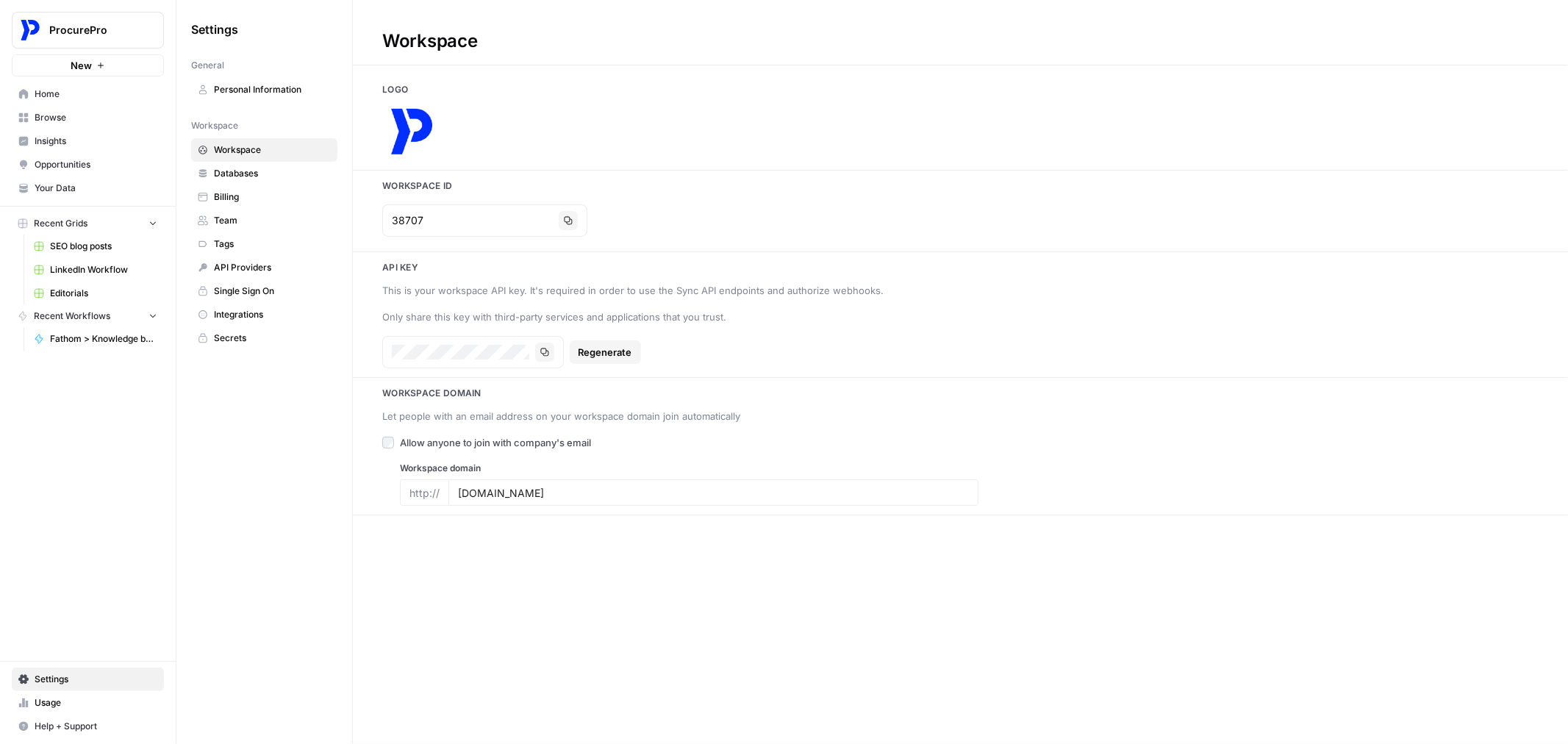
click at [229, 84] on span "Personal Information" at bounding box center [272, 89] width 117 height 13
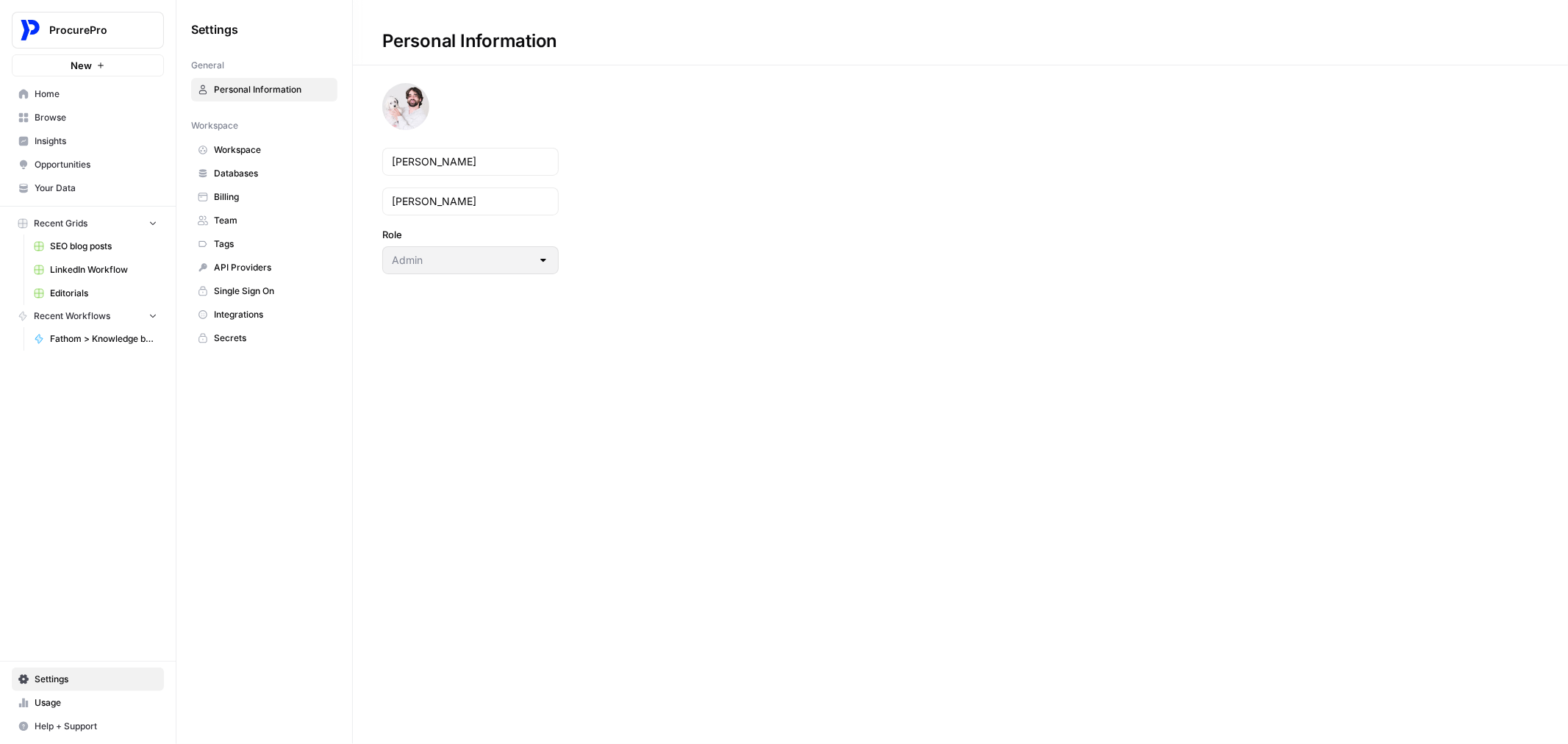
drag, startPoint x: 271, startPoint y: 454, endPoint x: 276, endPoint y: 464, distance: 11.2
click at [276, 464] on div "Settings General Personal Information Workspace Workspace Databases Billing Tea…" at bounding box center [264, 372] width 176 height 744
click at [82, 93] on span "Home" at bounding box center [96, 94] width 123 height 13
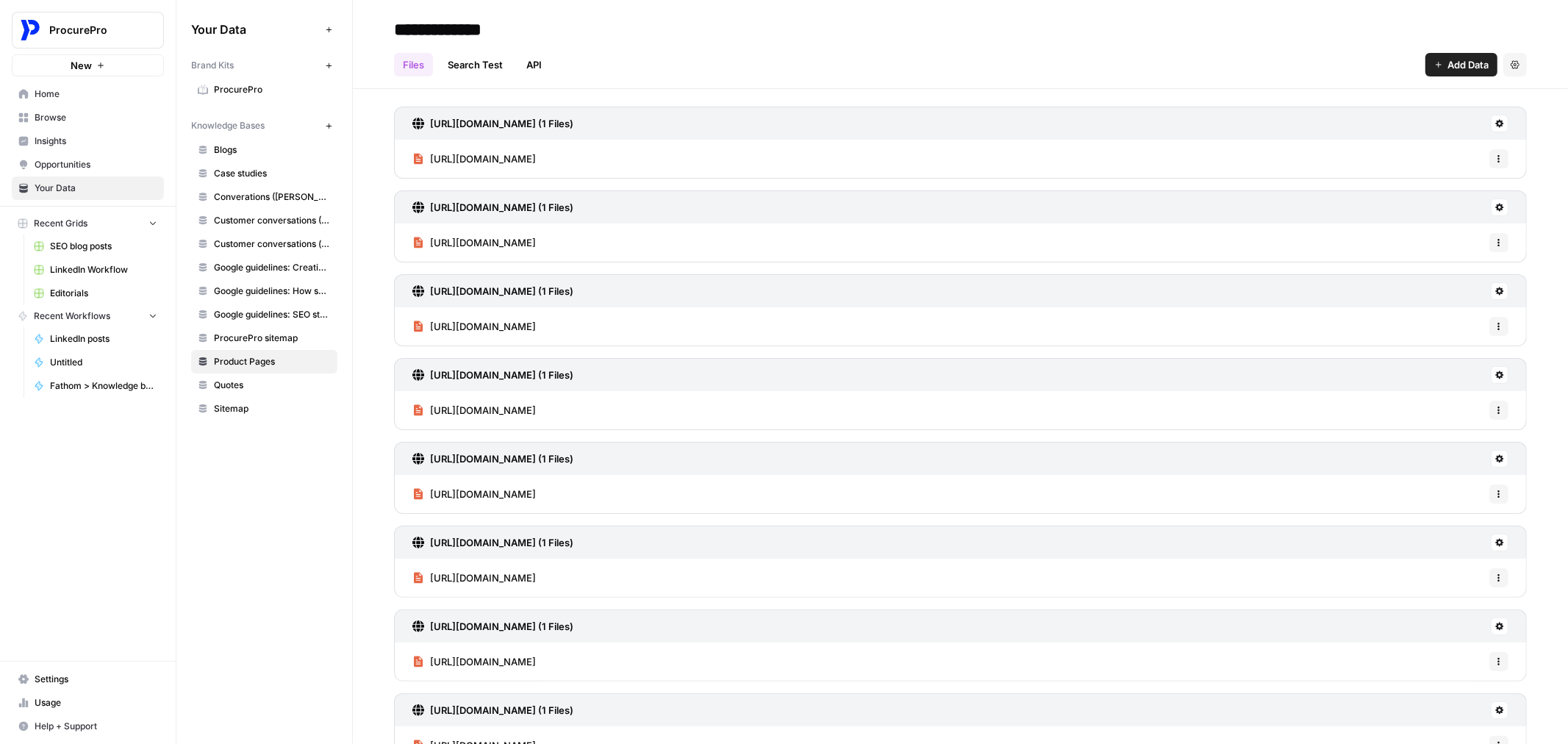
click at [75, 694] on link "Usage" at bounding box center [88, 703] width 152 height 23
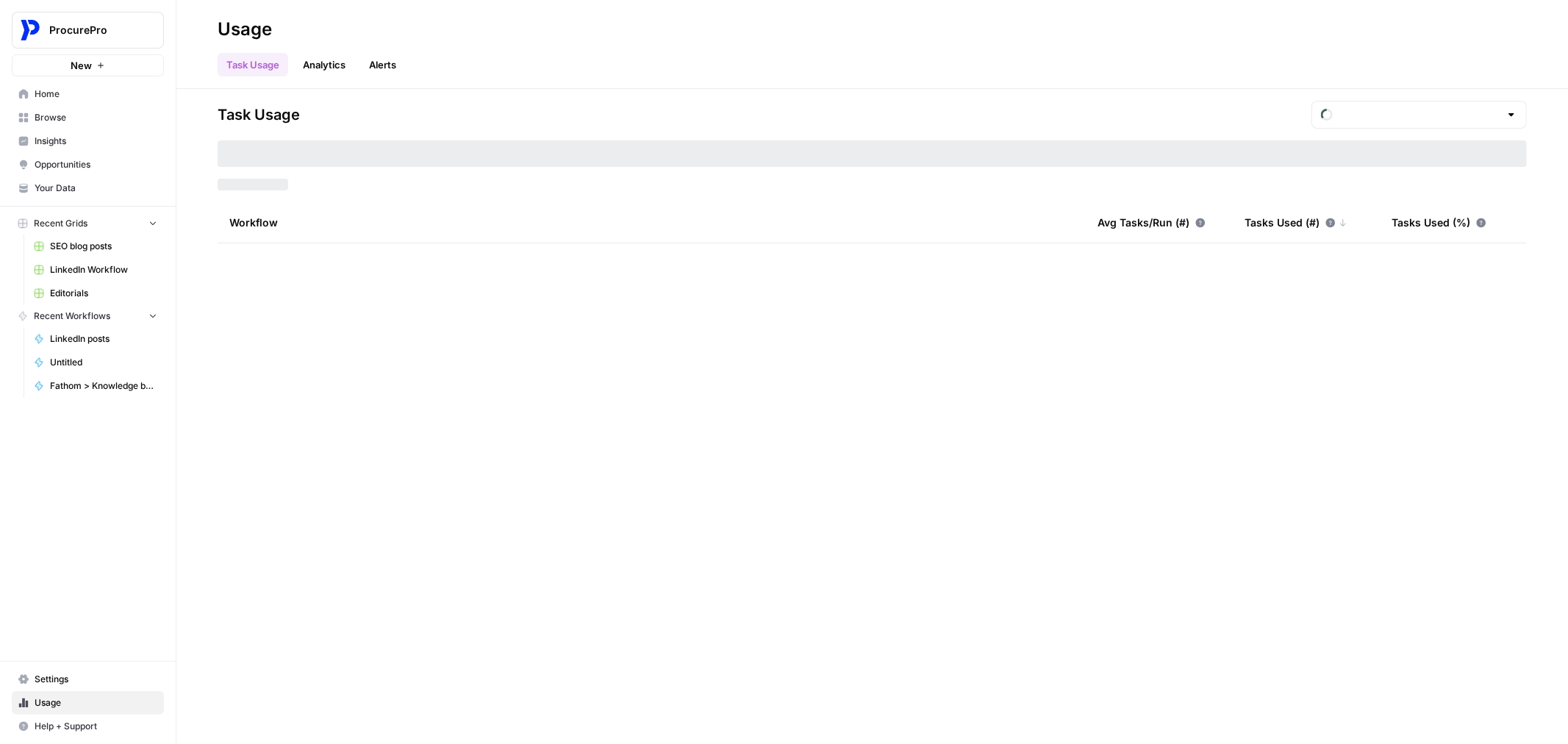
click at [82, 672] on span "Settings" at bounding box center [96, 679] width 123 height 13
type input "September Tasks"
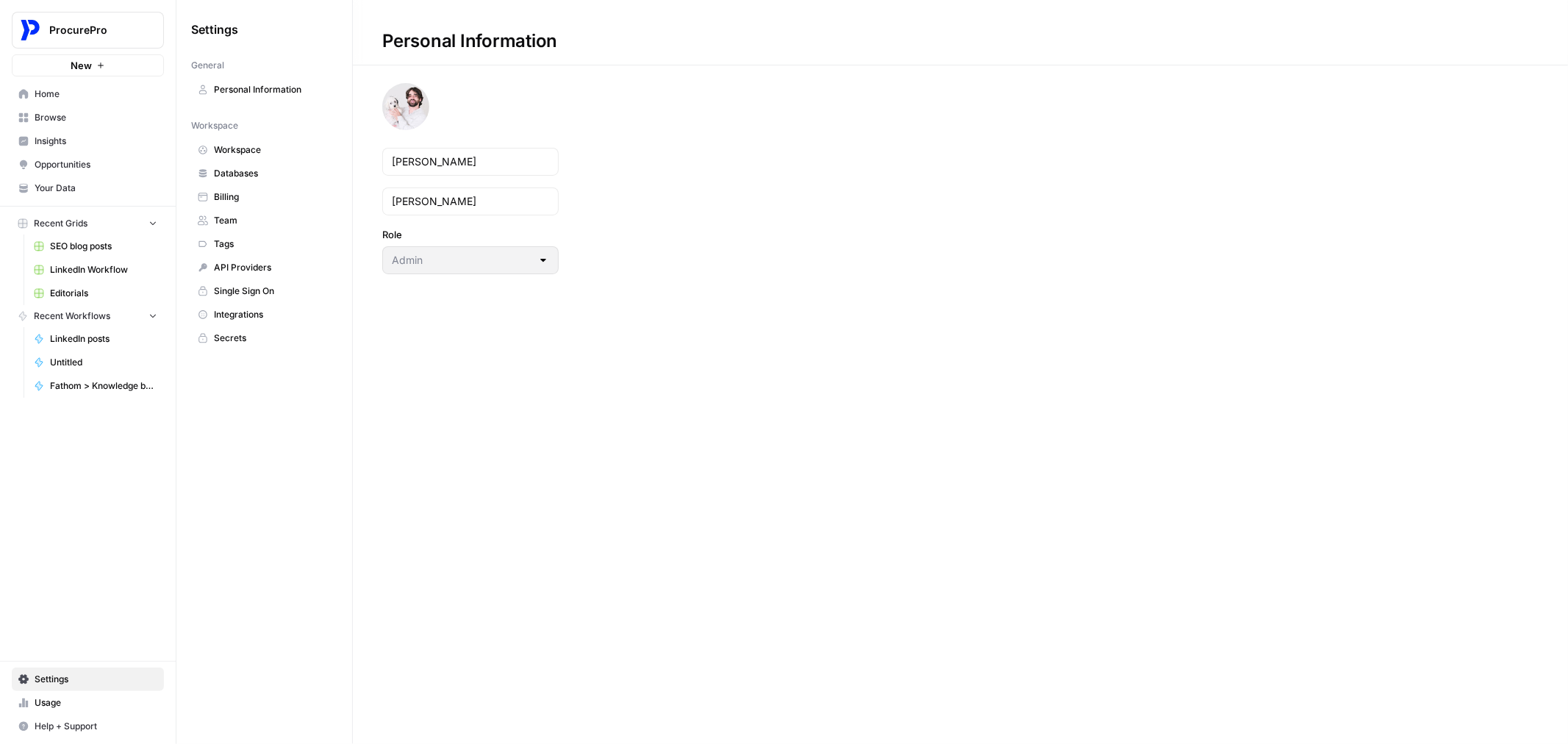
click at [275, 188] on link "Billing" at bounding box center [264, 197] width 147 height 23
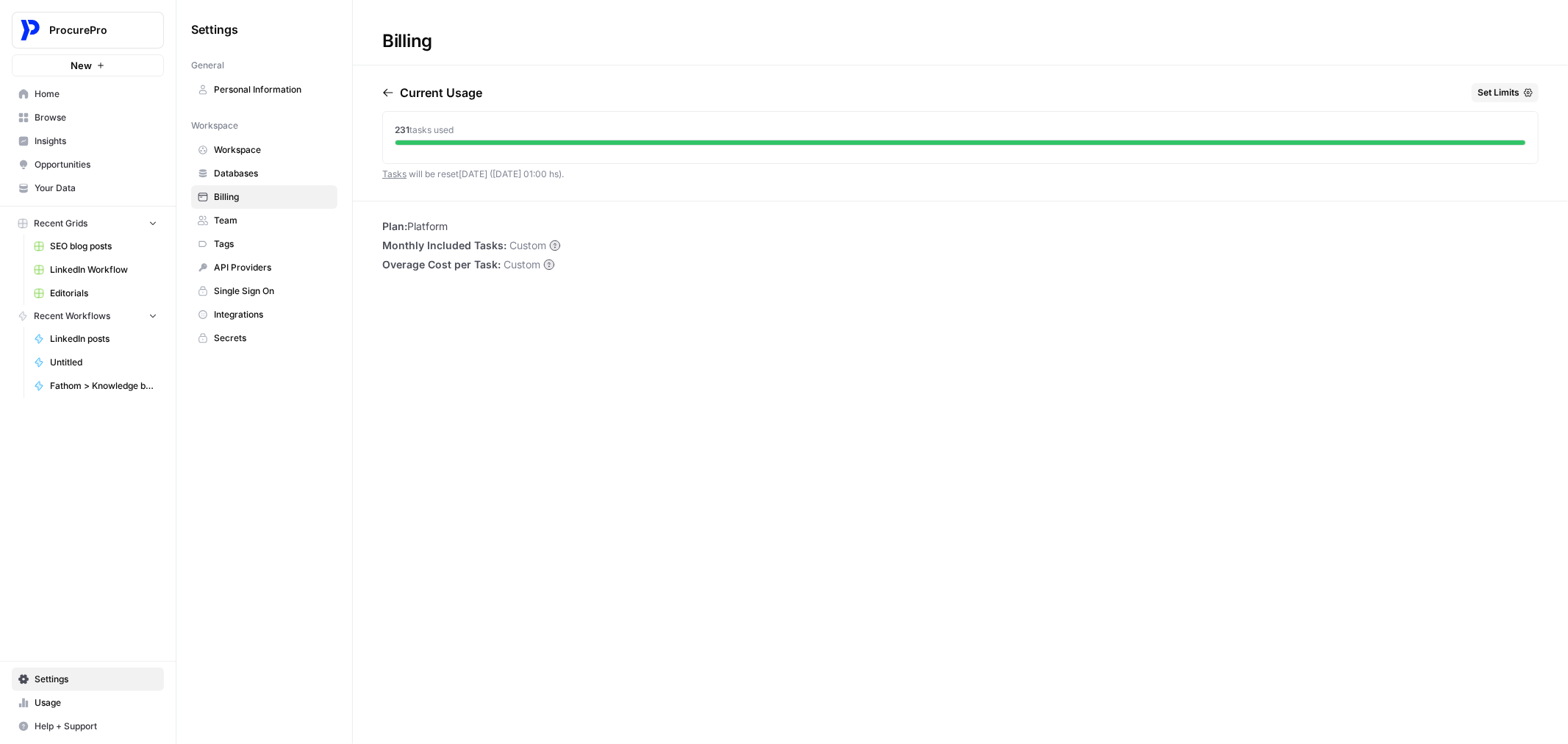
click at [241, 319] on span "Integrations" at bounding box center [272, 314] width 117 height 13
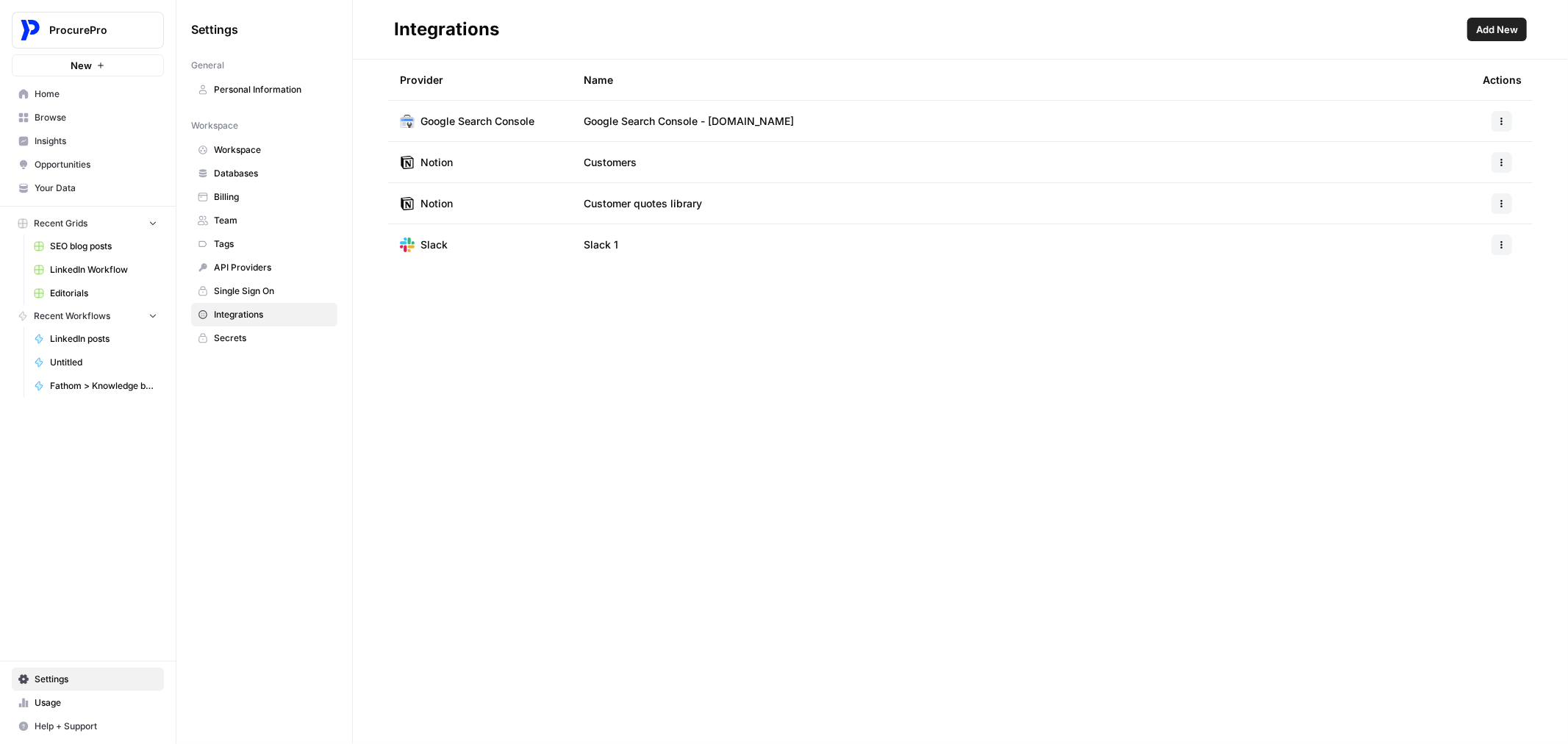
click at [290, 284] on link "Single Sign On" at bounding box center [264, 290] width 147 height 23
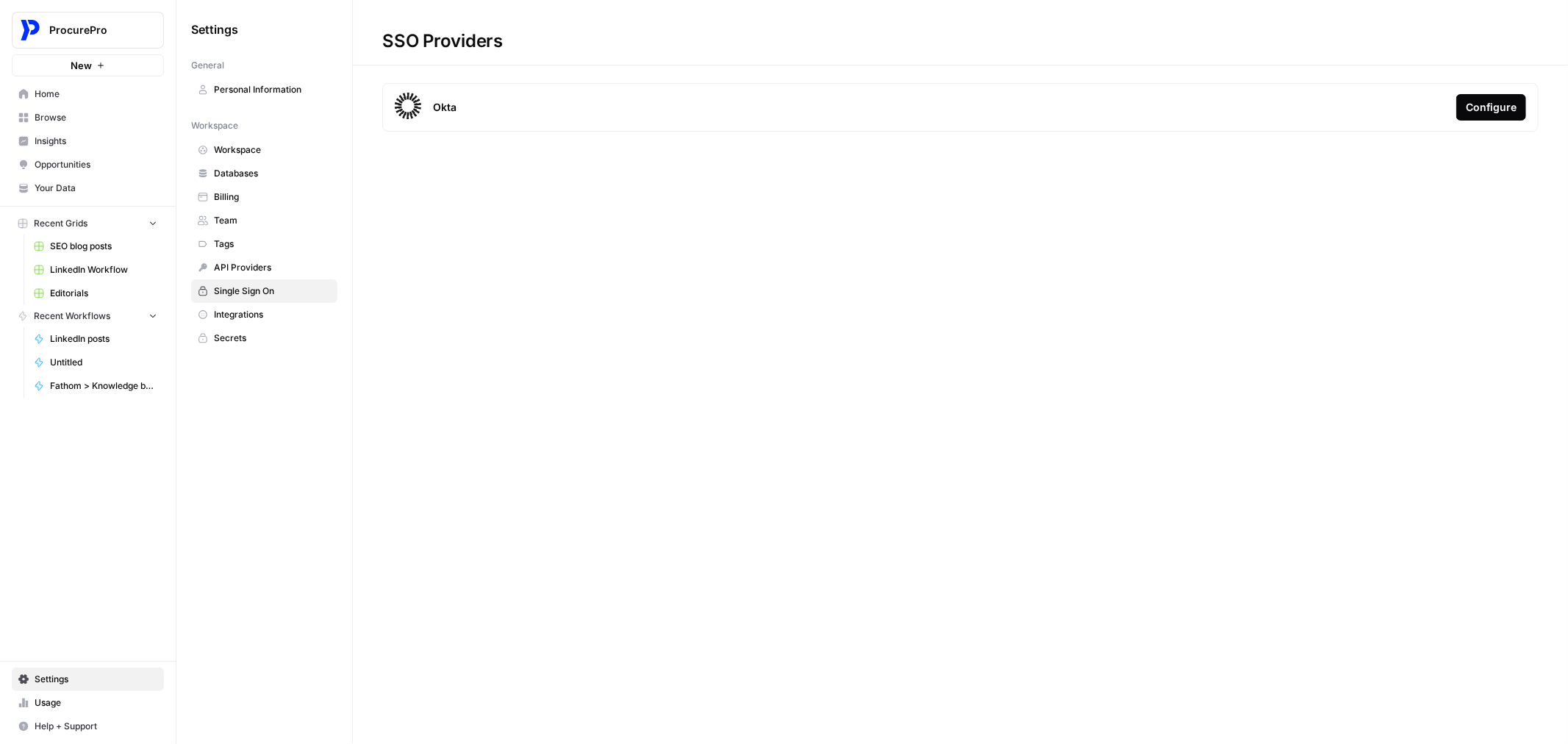
click at [284, 263] on span "API Providers" at bounding box center [272, 267] width 117 height 13
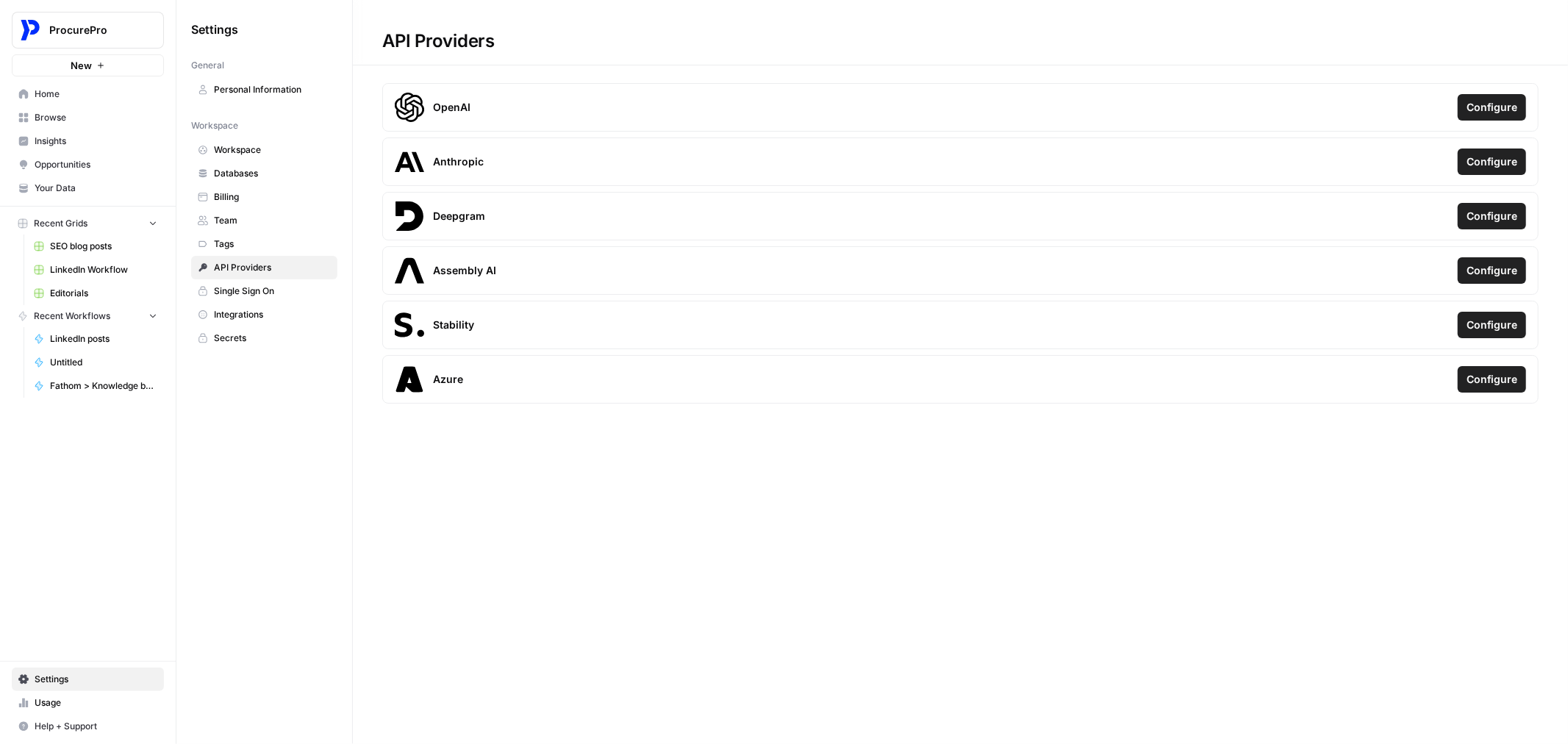
click at [265, 232] on link "Team" at bounding box center [264, 220] width 147 height 23
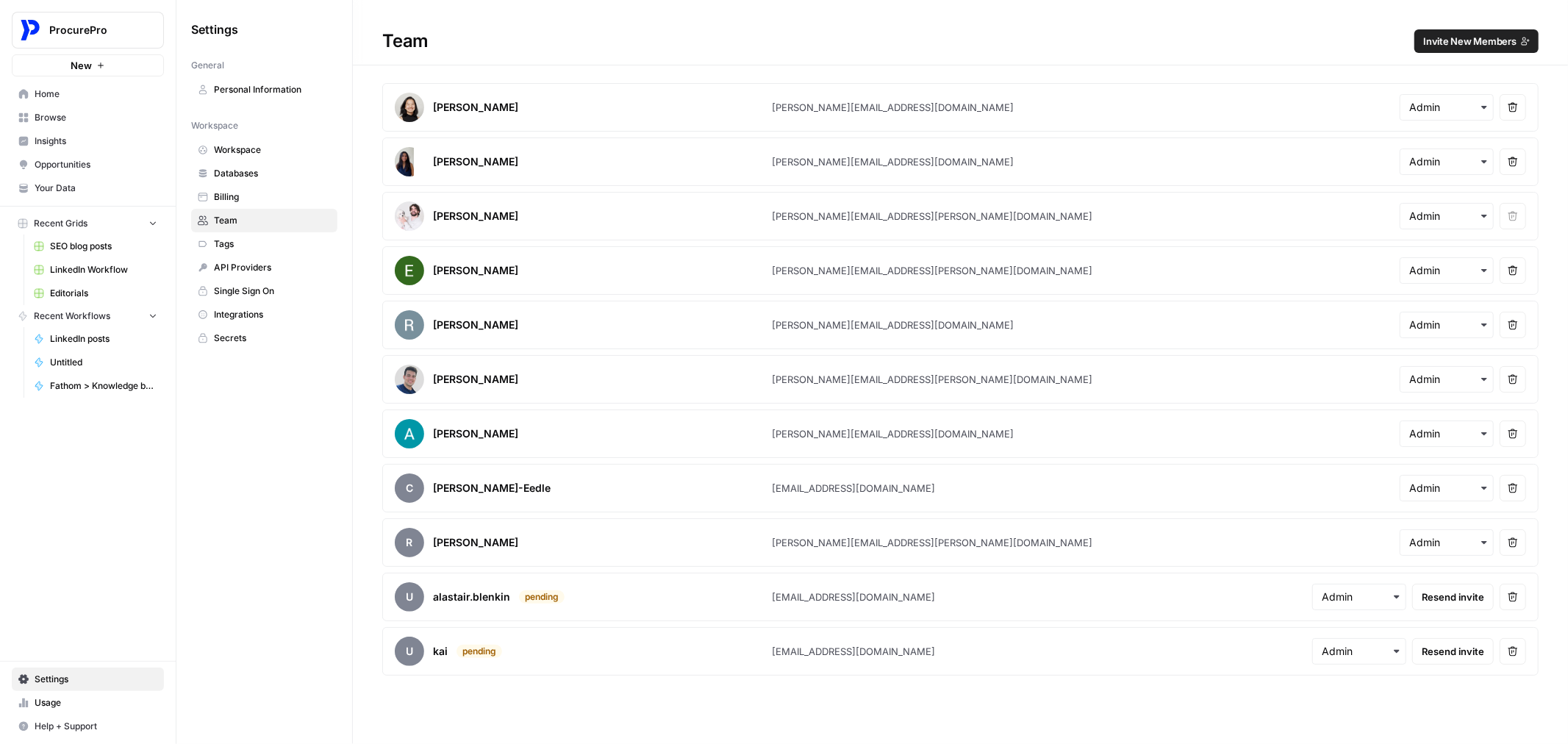
click at [259, 170] on span "Databases" at bounding box center [272, 174] width 117 height 13
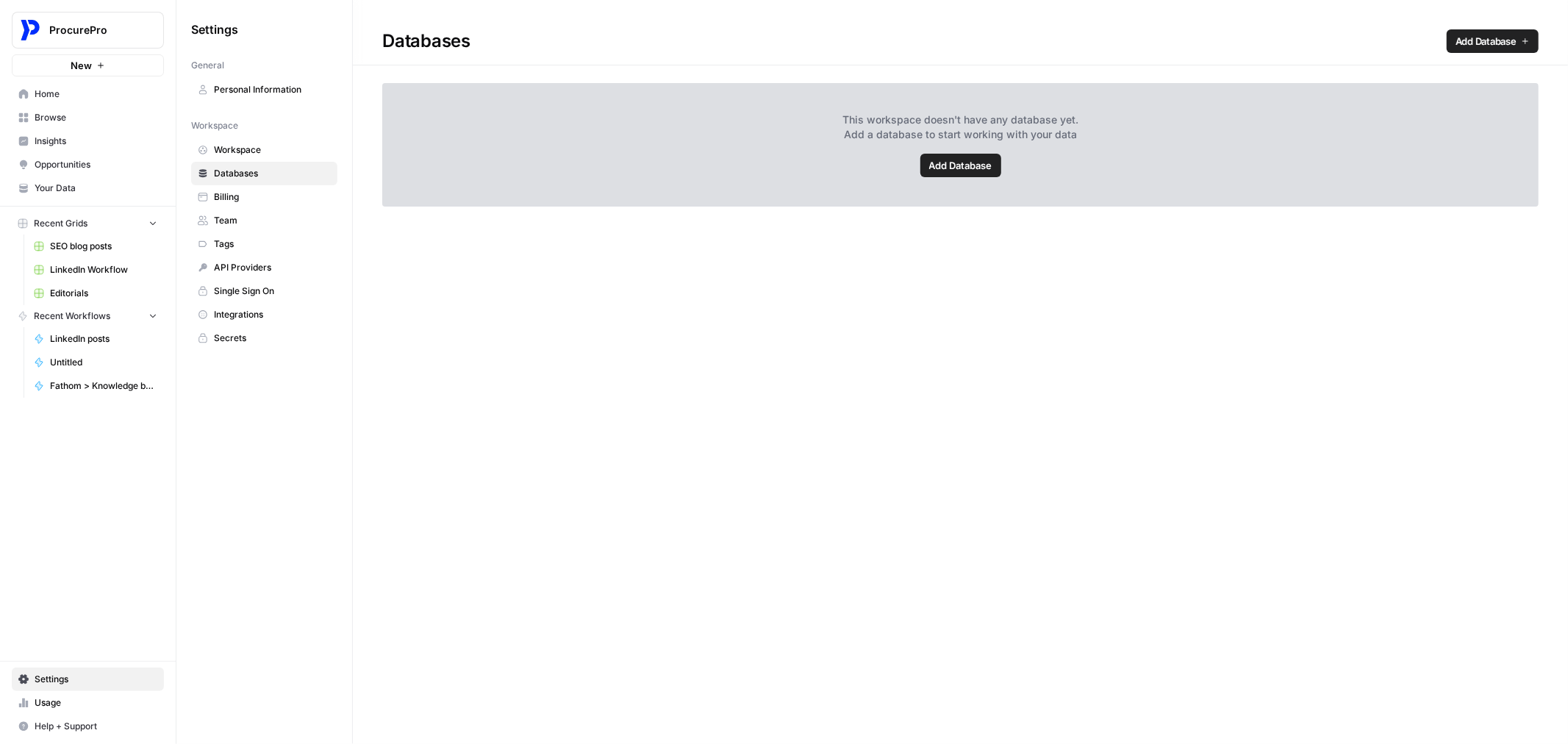
click at [247, 194] on span "Billing" at bounding box center [272, 197] width 117 height 13
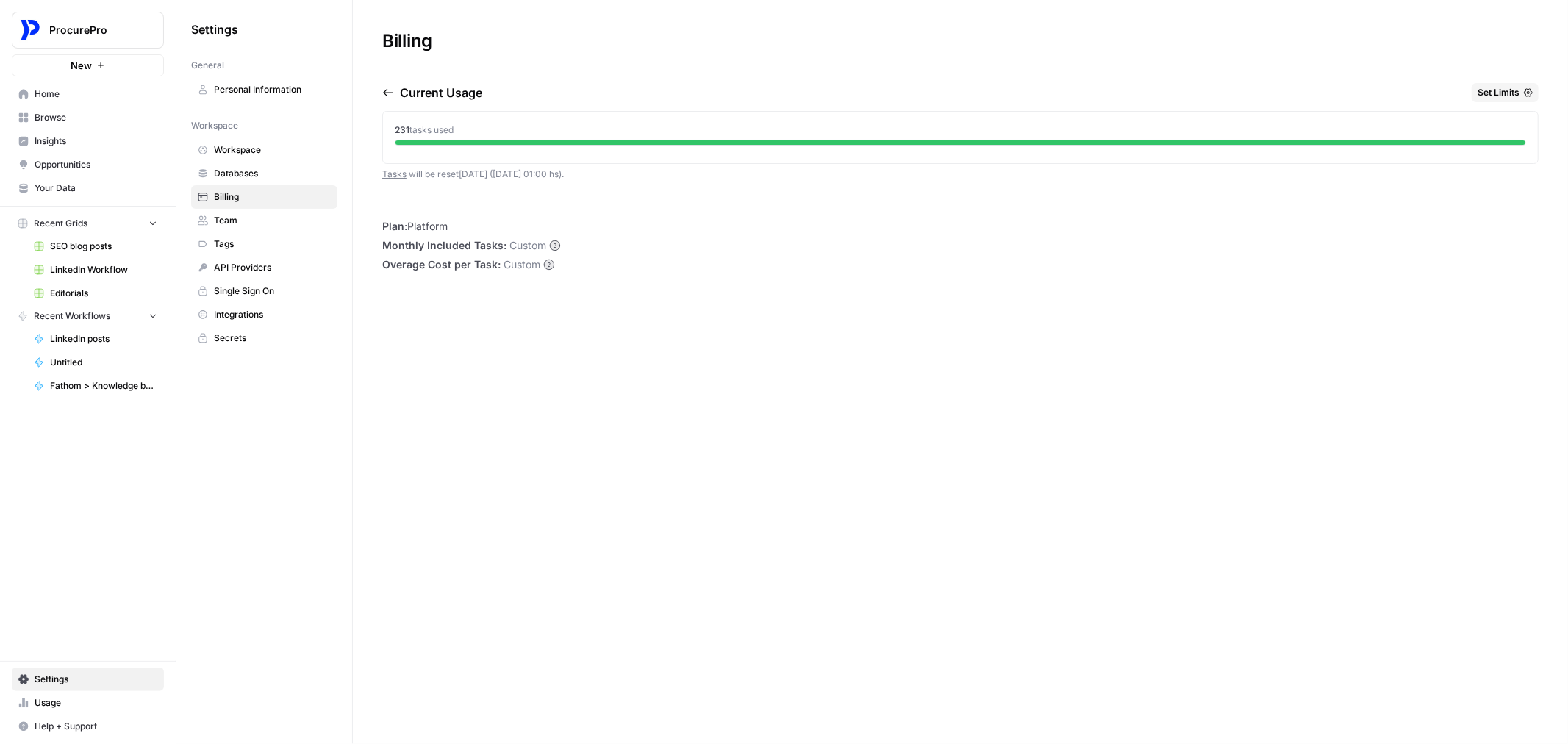
click at [268, 146] on span "Workspace" at bounding box center [272, 150] width 117 height 13
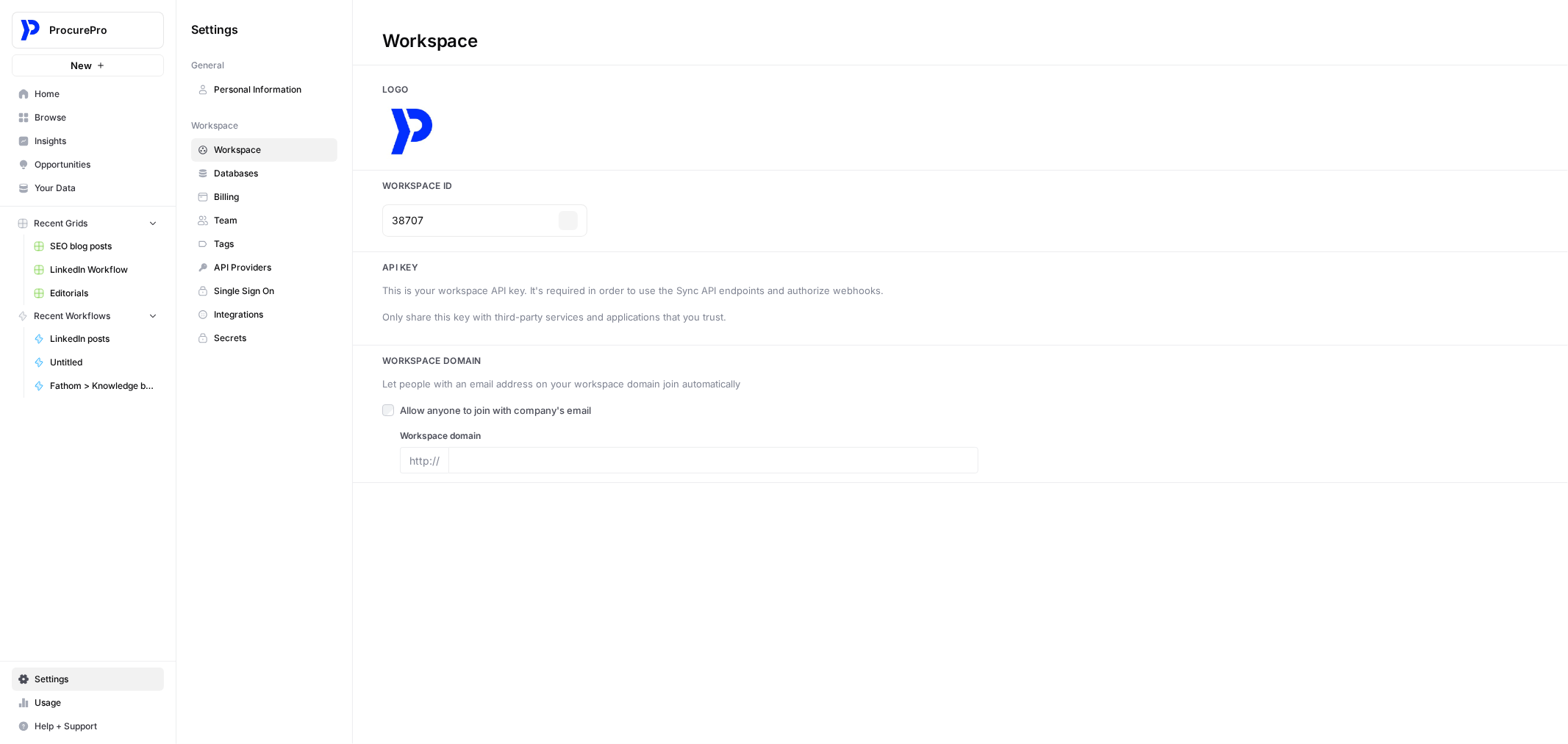
type input "[DOMAIN_NAME]"
